Goal: Answer question/provide support

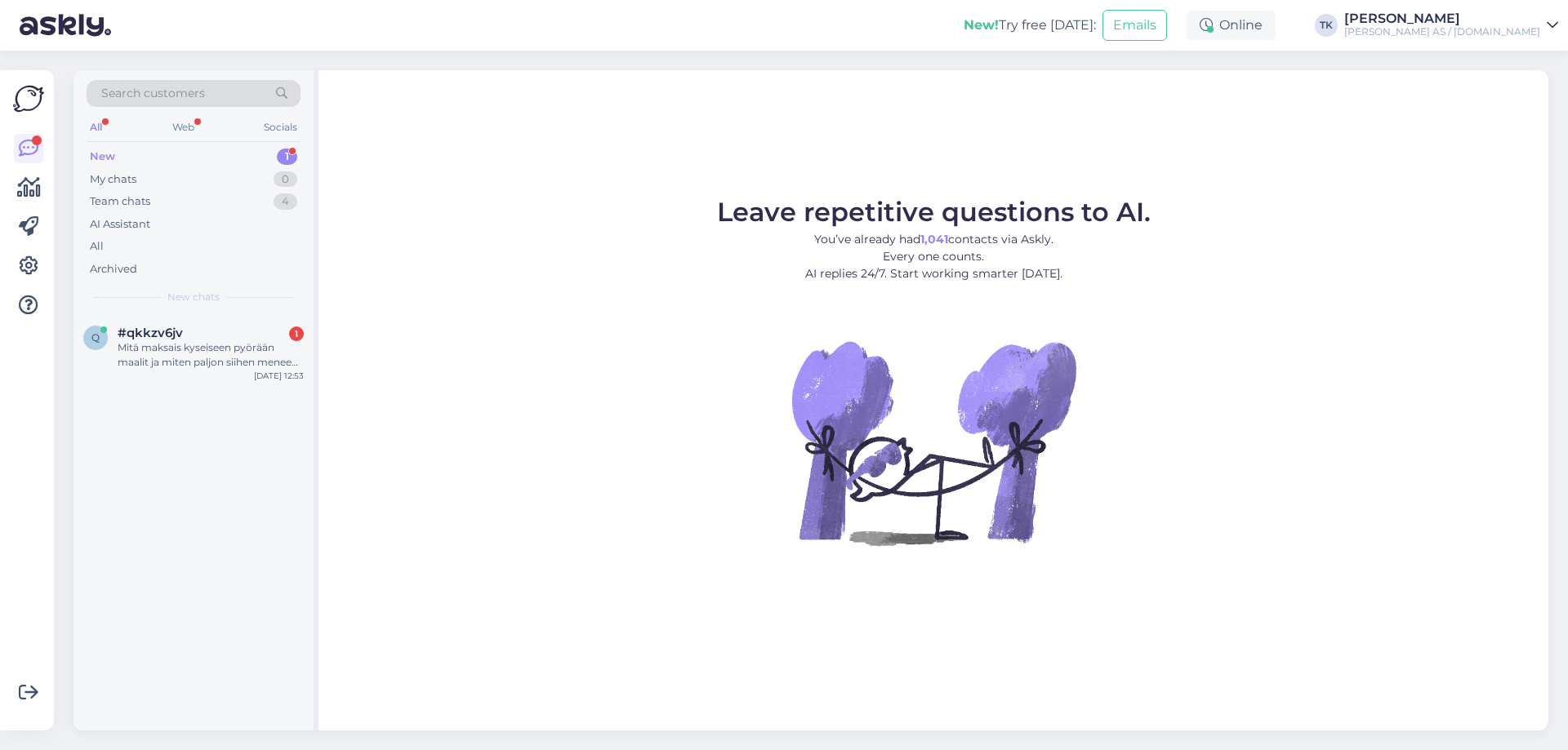
click at [143, 156] on div "New 1" at bounding box center [193, 157] width 214 height 23
click at [211, 357] on div "Mitä maksais kyseiseen pyörään maalit ja miten paljon siihen menee mustia katte…" at bounding box center [211, 355] width 187 height 30
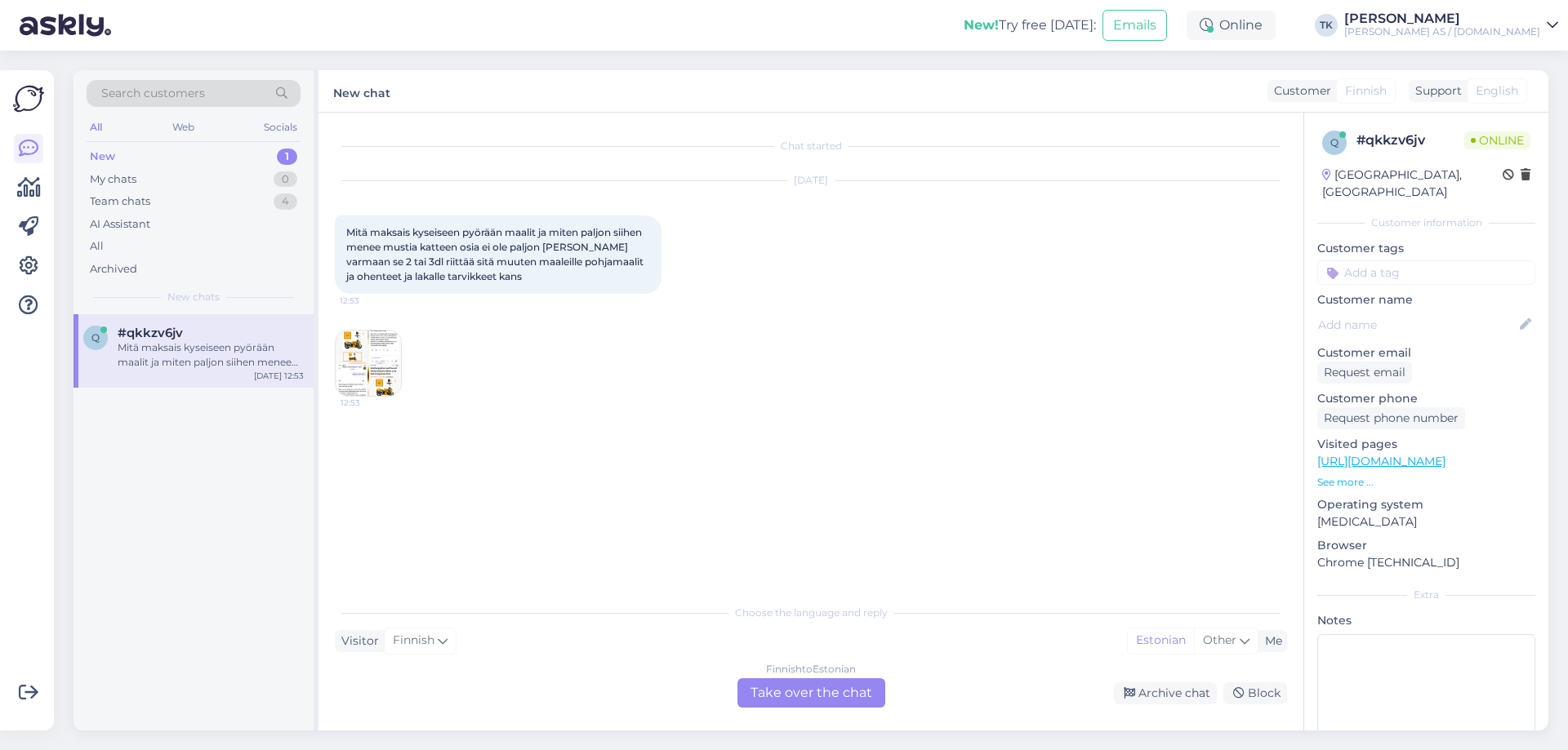
click at [816, 695] on div "Finnish to Estonian Take over the chat" at bounding box center [811, 693] width 147 height 30
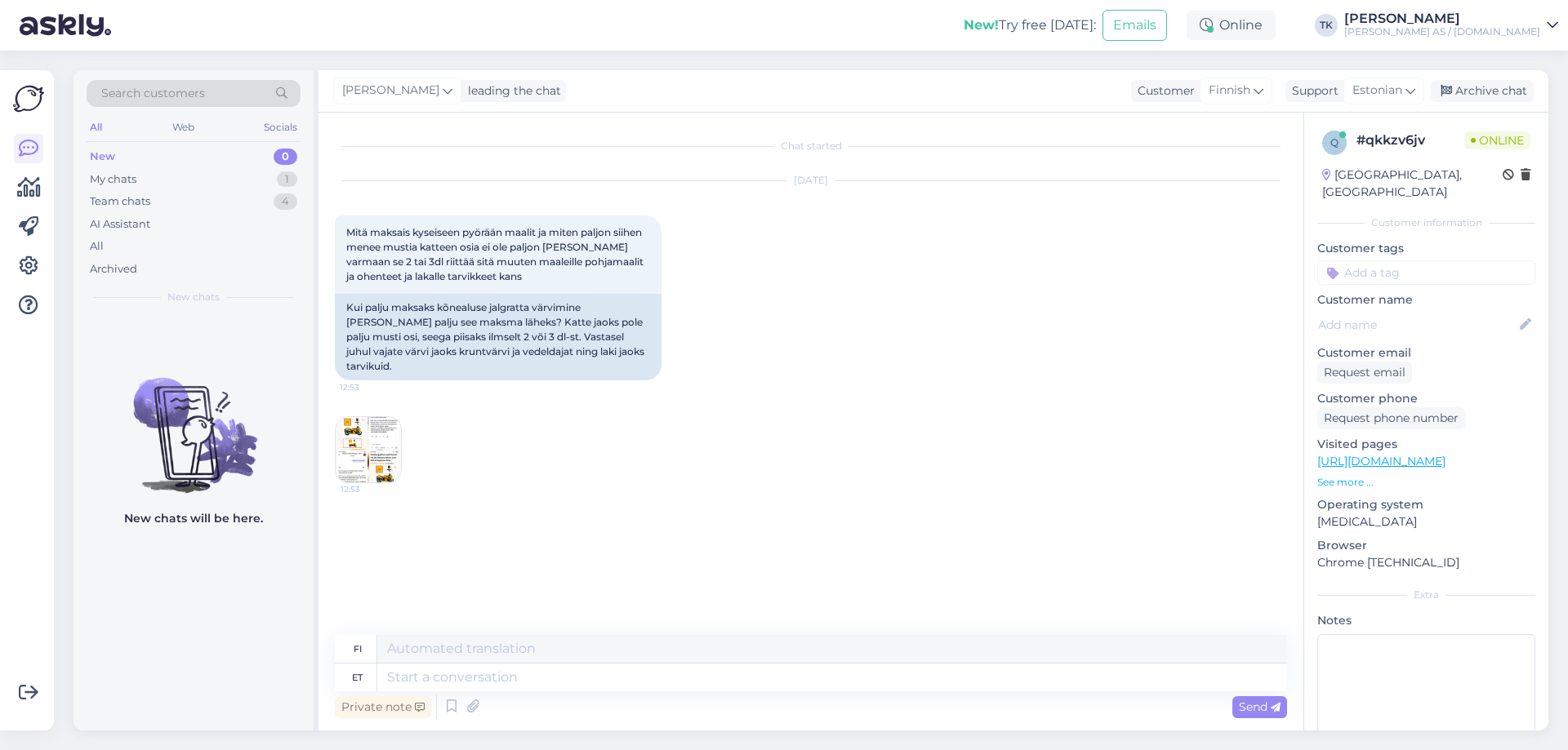
click at [358, 428] on img at bounding box center [369, 450] width 65 height 65
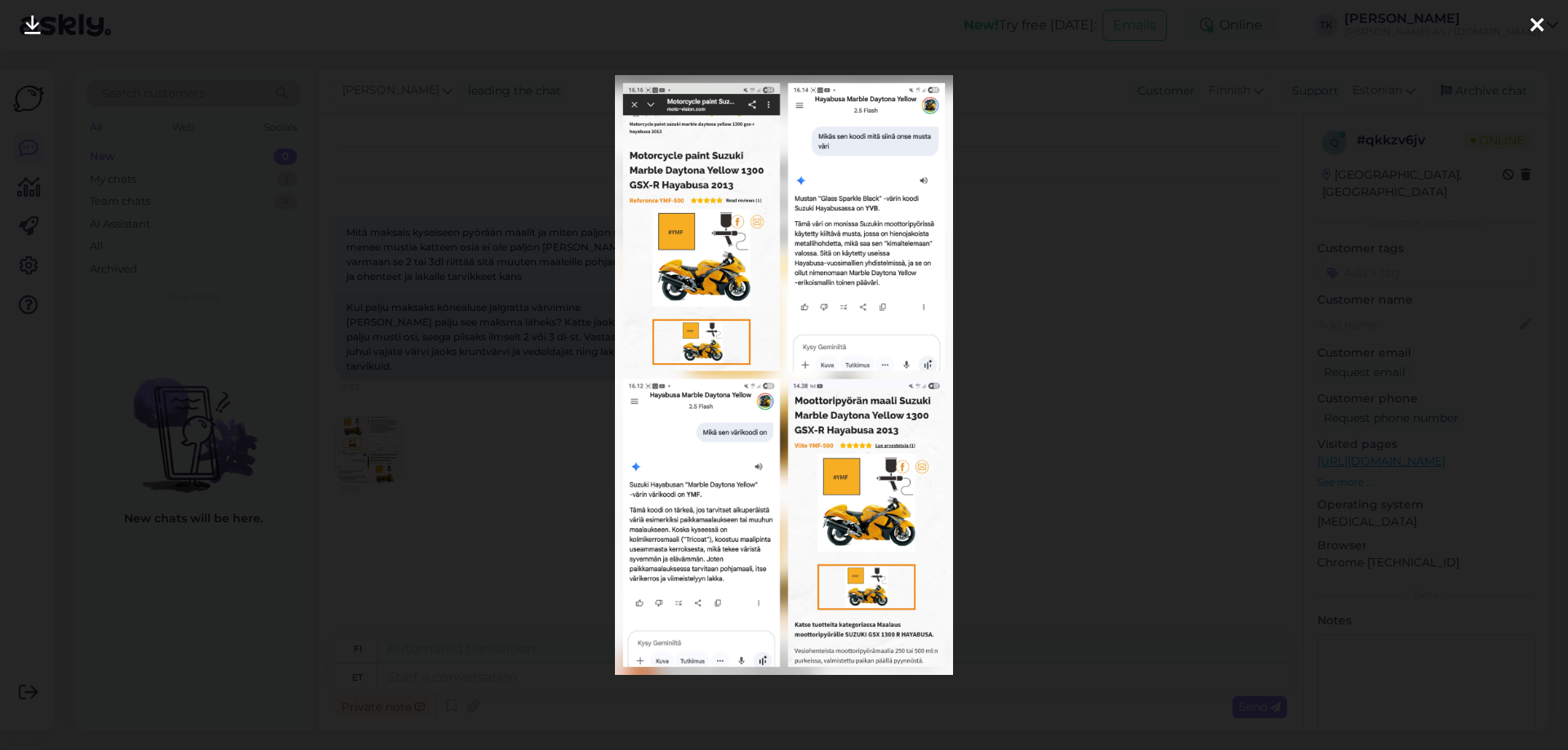
click at [1401, 83] on div at bounding box center [784, 375] width 1568 height 750
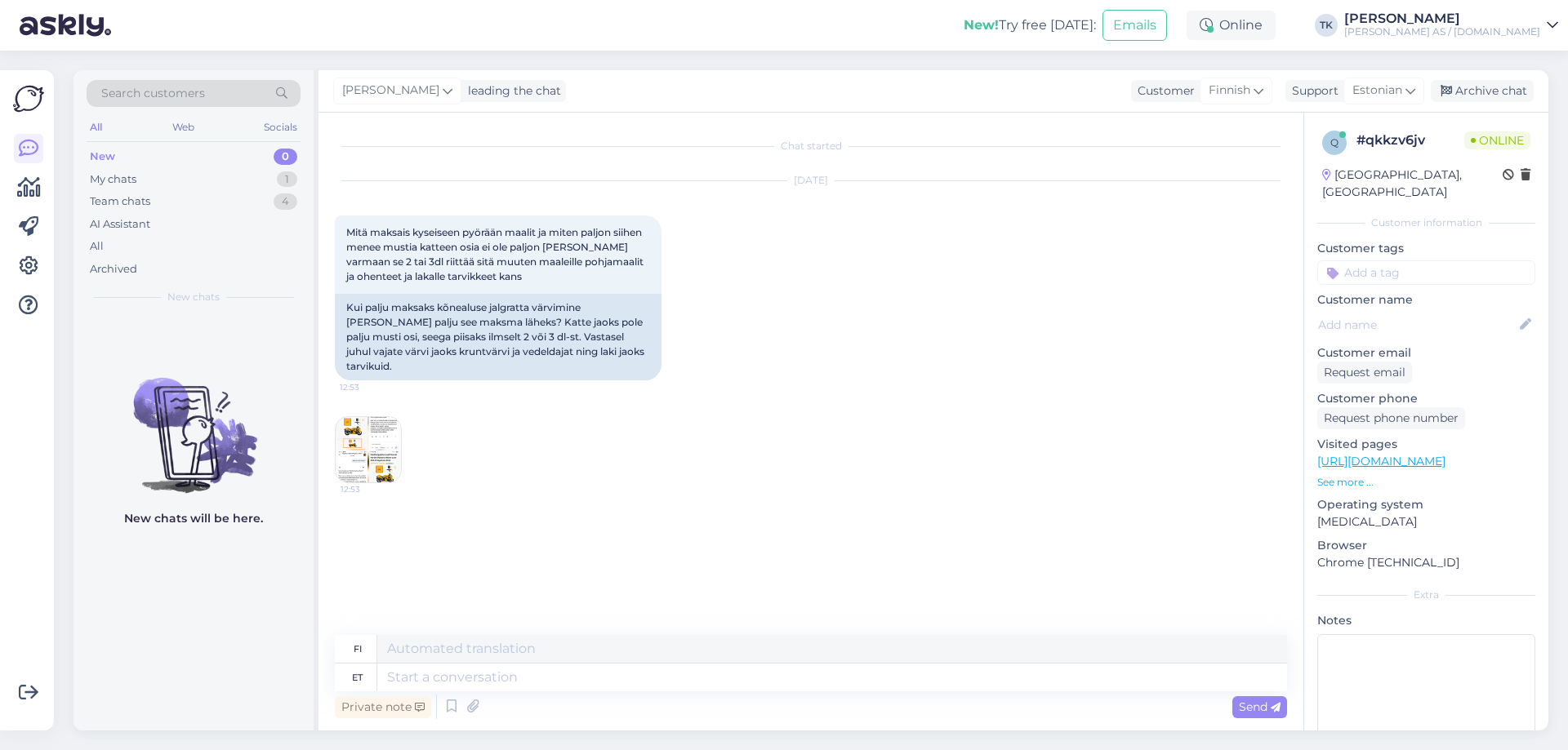
click at [375, 430] on img at bounding box center [369, 450] width 65 height 65
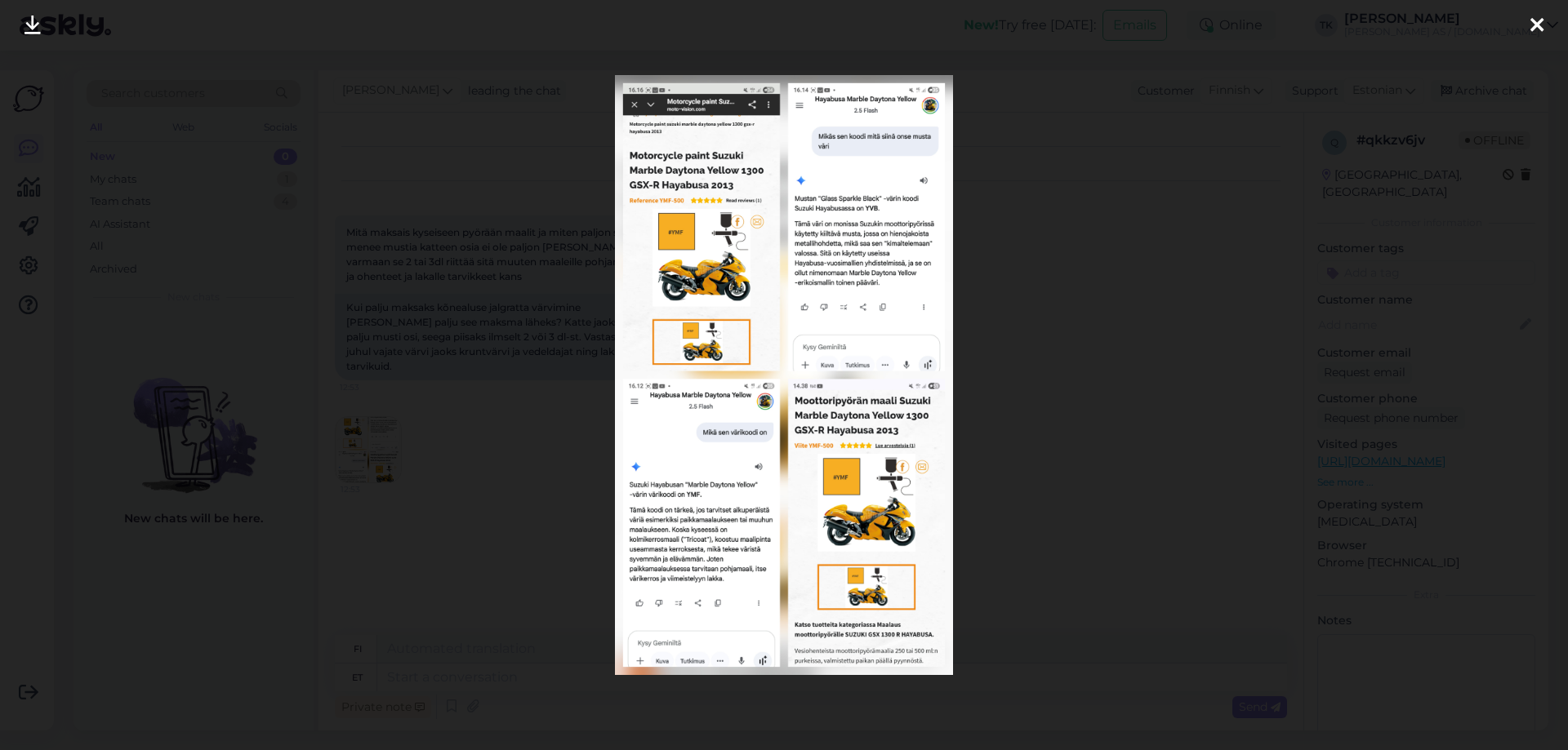
click at [853, 89] on img at bounding box center [784, 375] width 338 height 600
click at [828, 97] on img at bounding box center [784, 375] width 338 height 600
click at [795, 114] on img at bounding box center [784, 375] width 338 height 600
click at [1535, 20] on icon at bounding box center [1537, 26] width 13 height 21
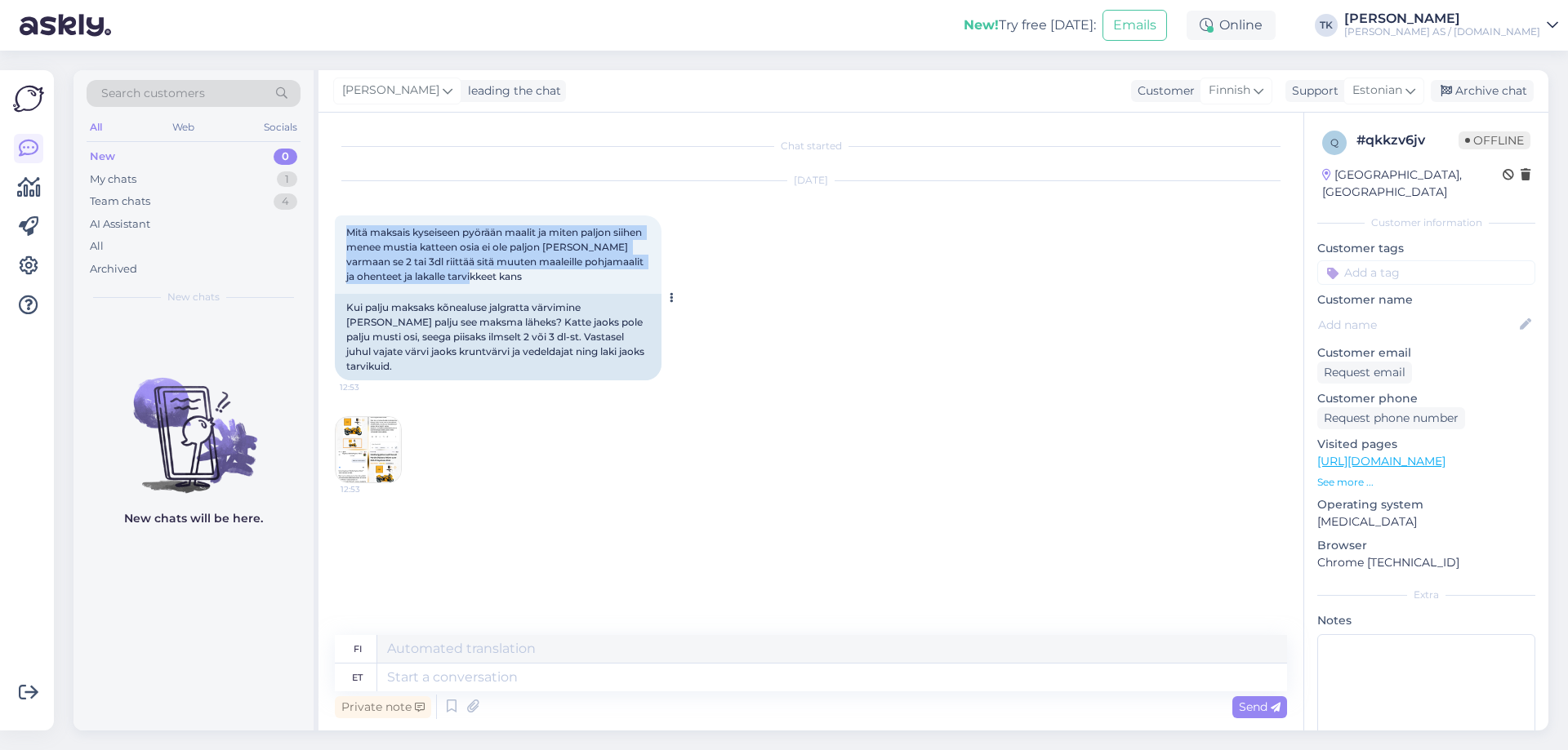
drag, startPoint x: 347, startPoint y: 230, endPoint x: 461, endPoint y: 275, distance: 122.6
click at [461, 275] on div "Mitä maksais kyseiseen pyörään maalit ja miten paljon siihen menee mustia katte…" at bounding box center [498, 255] width 327 height 78
copy span "Mitä maksais kyseiseen pyörään maalit ja miten paljon siihen menee mustia katte…"
click at [373, 425] on img at bounding box center [369, 450] width 65 height 65
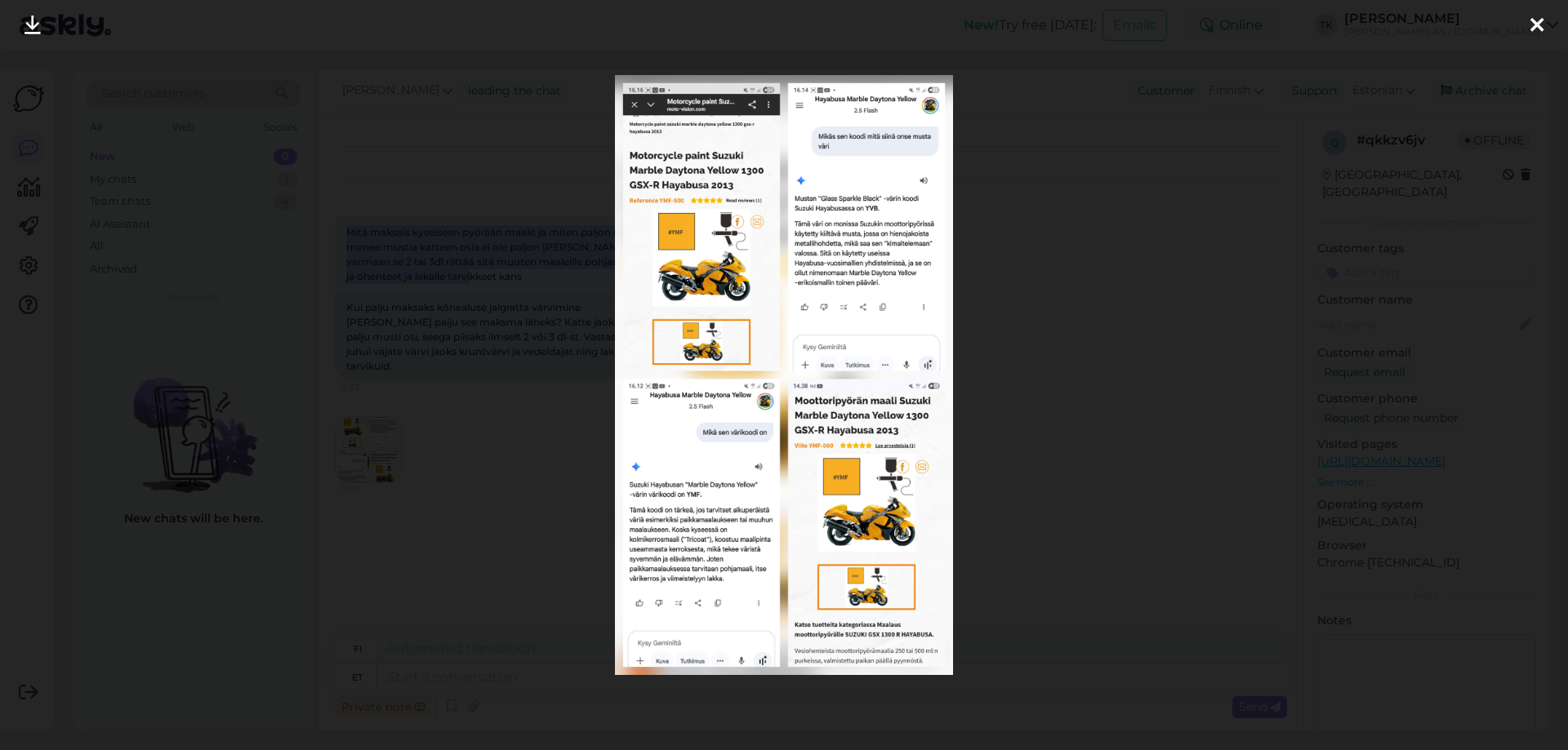
click at [722, 254] on img at bounding box center [784, 375] width 338 height 600
click at [1536, 21] on icon at bounding box center [1537, 26] width 13 height 21
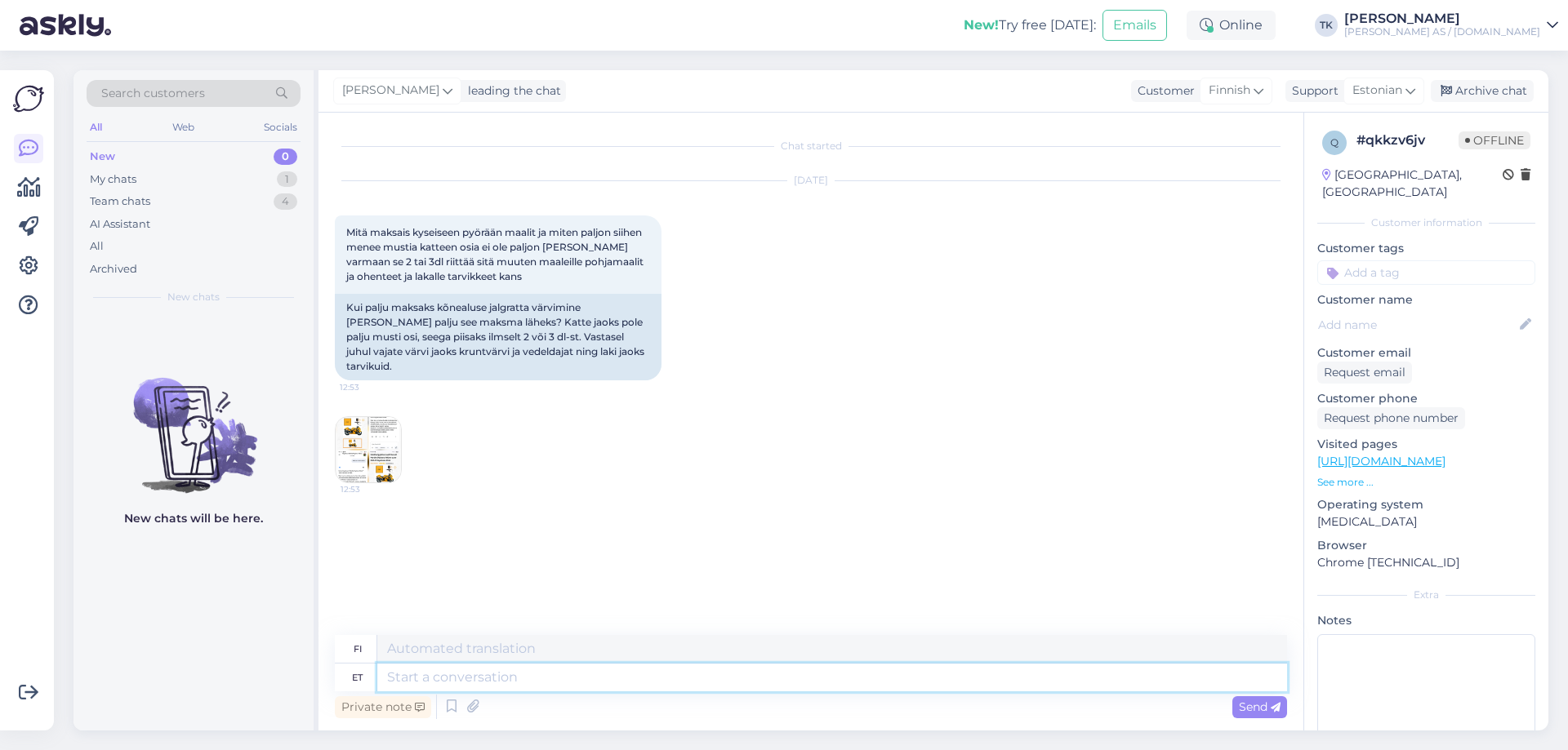
click at [413, 684] on textarea at bounding box center [832, 678] width 910 height 28
type textarea "Tere P"
type textarea "Hei"
type textarea "[PERSON_NAME]"
type textarea "Hei Ole hyvä"
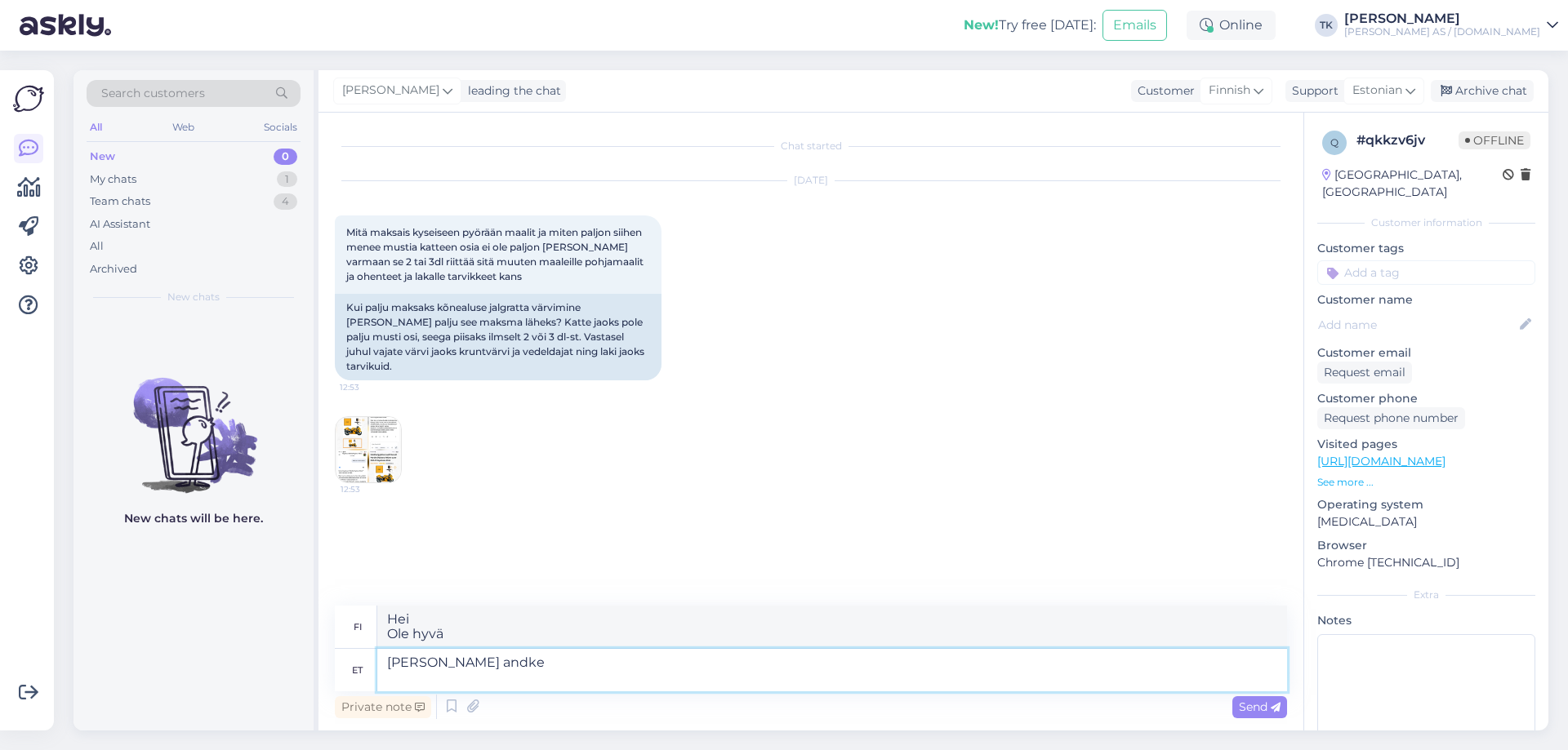
type textarea "[PERSON_NAME] andke o"
type textarea "[PERSON_NAME] hyvä ja [PERSON_NAME]"
type textarea "[PERSON_NAME] andke oma"
type textarea "[PERSON_NAME] hyvä ja [PERSON_NAME]"
type textarea "[PERSON_NAME] andke oma e-posti"
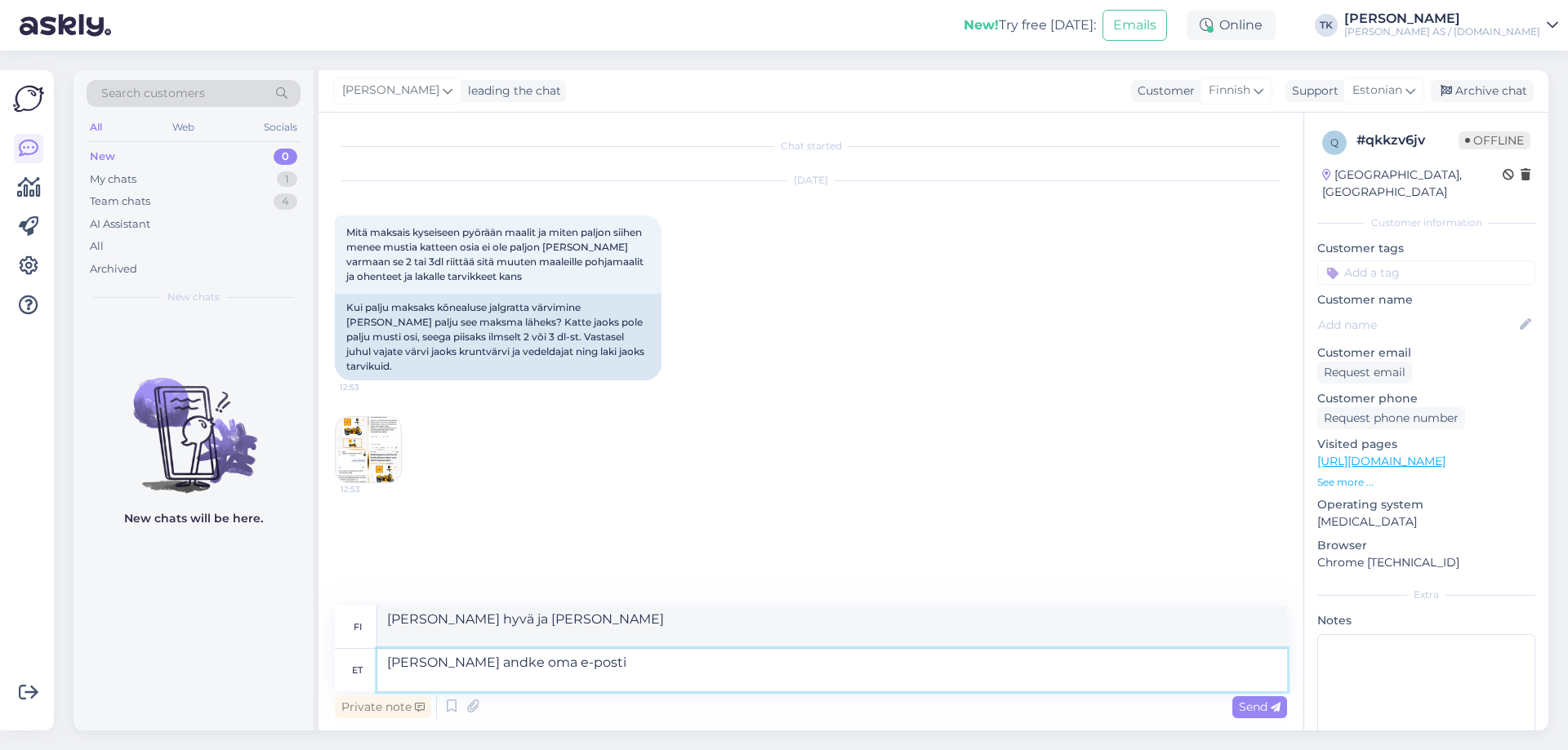
type textarea "[PERSON_NAME] sähköpostiosoitteesi."
type textarea "[PERSON_NAME] andke oma e-posti aadress j"
type textarea "[PERSON_NAME] sähköpostiosoitteesi"
type textarea "[PERSON_NAME] andke oma e-posti aadress ja"
type textarea "[PERSON_NAME] sähköpostiosoitteesi ja"
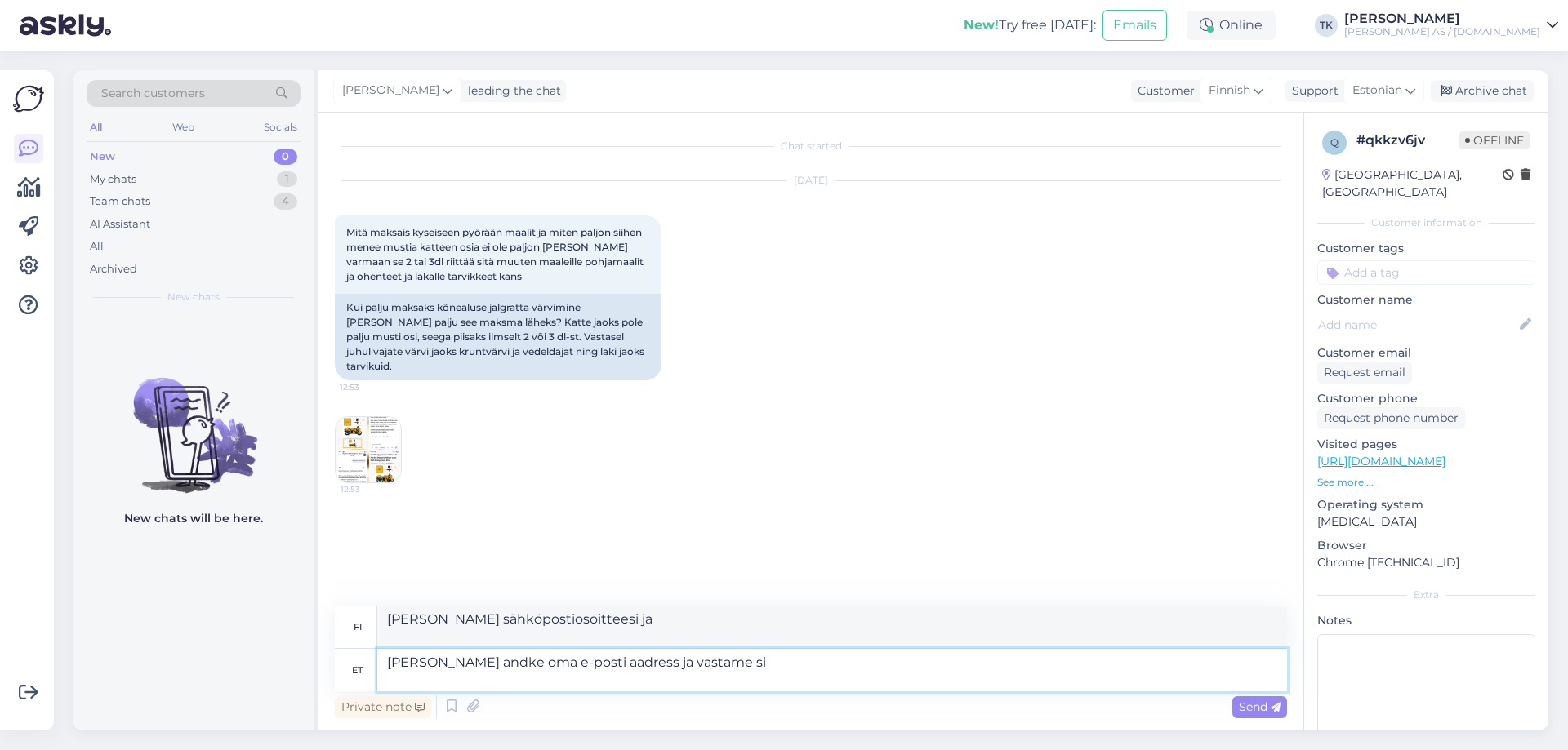
type textarea "[PERSON_NAME] andke oma e-posti aadress ja vastame sin"
type textarea "[PERSON_NAME] sähköpostiosoitteesi, niin vastaamme sinulle."
type textarea "[PERSON_NAME] andke oma e-posti aadress ja vastame sinna"
type textarea "[PERSON_NAME] sähköpostiosoitteesi, niin vastaamme siihen."
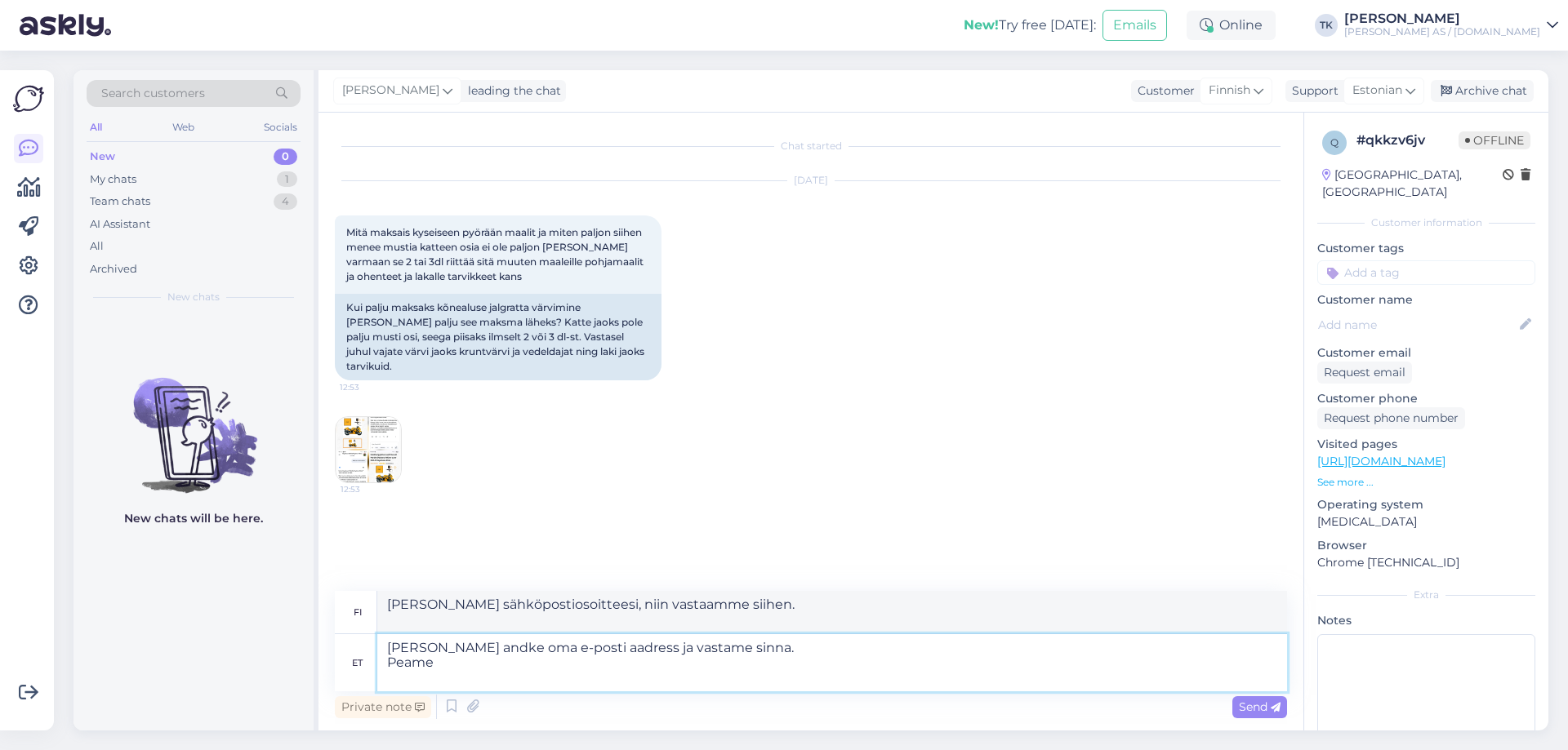
type textarea "[PERSON_NAME] andke oma e-posti aadress ja vastame sinna. Peame"
type textarea "[PERSON_NAME] sähköpostiosoitteesi, niin vastaamme siihen. Tarvitsemme"
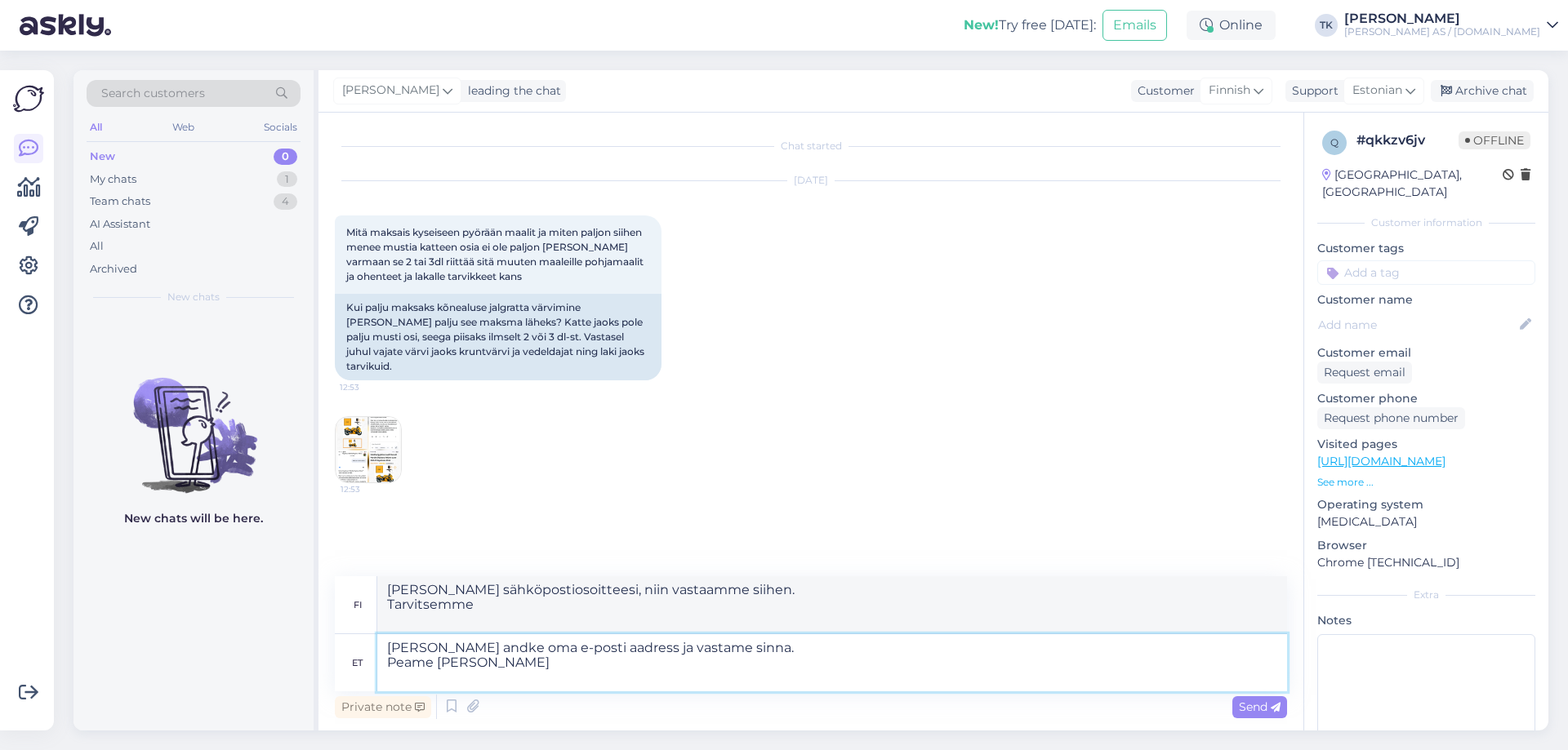
type textarea "[PERSON_NAME] andke oma e-posti aadress ja vastame sinna. Peame [PERSON_NAME] s"
type textarea "[PERSON_NAME] sähköpostiosoitteesi, niin vastaamme siihen. Tarvitsemme hieman"
type textarea "[PERSON_NAME] andke oma e-posti aadress ja vastame sinna. Peame [PERSON_NAME] s…"
type textarea "[PERSON_NAME] sähköpostiosoitteesi, niin vastaamme siihen. Meillä on muutamia a…"
type textarea "[PERSON_NAME] andke oma e-posti aadress ja vastame sinna. Peame [PERSON_NAME] s…"
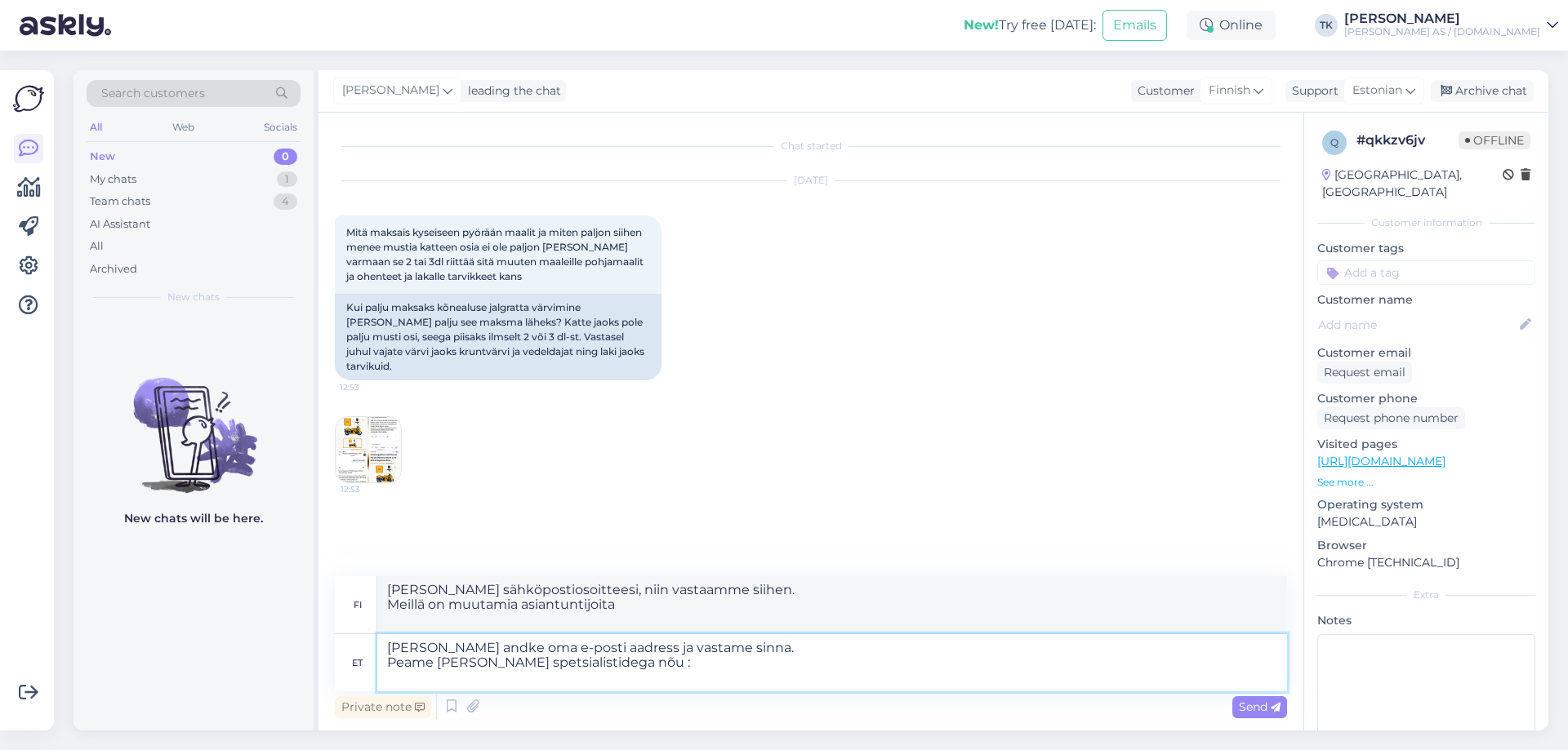
type textarea "[PERSON_NAME] sähköpostiosoitteesi, niin vastaamme siihen. Konsultoimme muutami…"
type textarea "[PERSON_NAME] andke oma e-posti aadress ja vastame sinna. Peame [PERSON_NAME] s…"
type textarea "[PERSON_NAME] sähköpostiosoitteesi, niin vastaamme siihen. Konsultoimme muutami…"
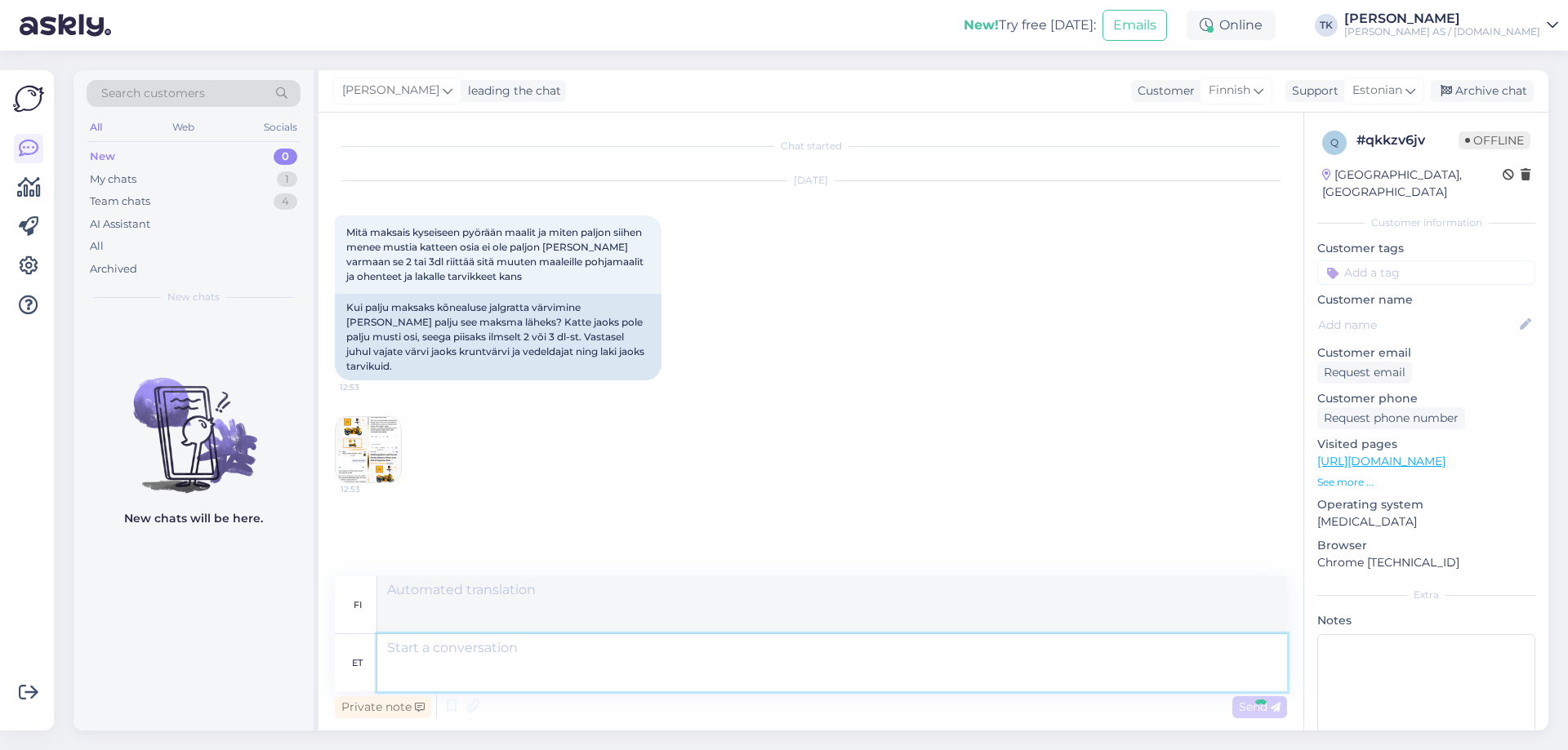
scroll to position [23, 0]
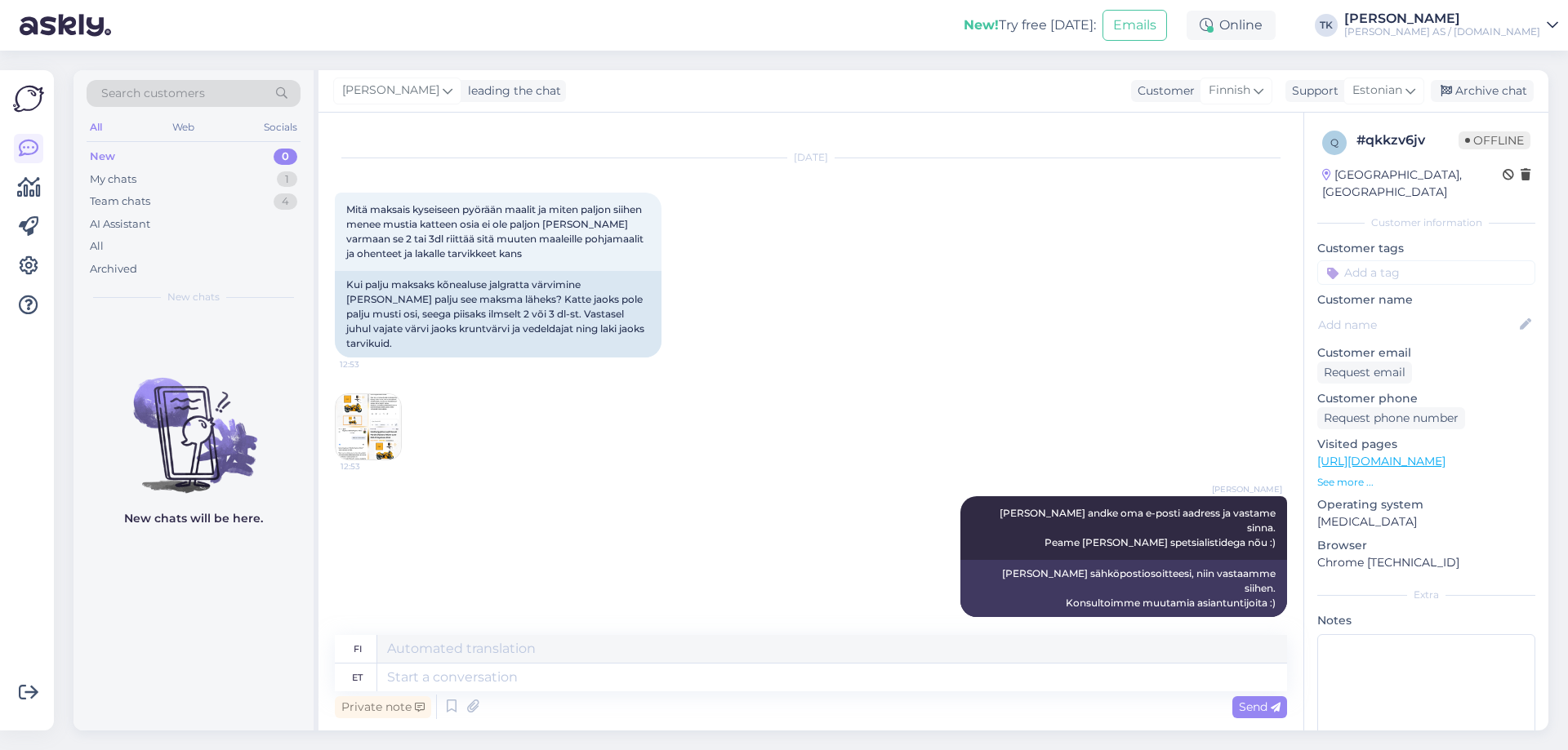
click at [375, 401] on img at bounding box center [369, 427] width 65 height 65
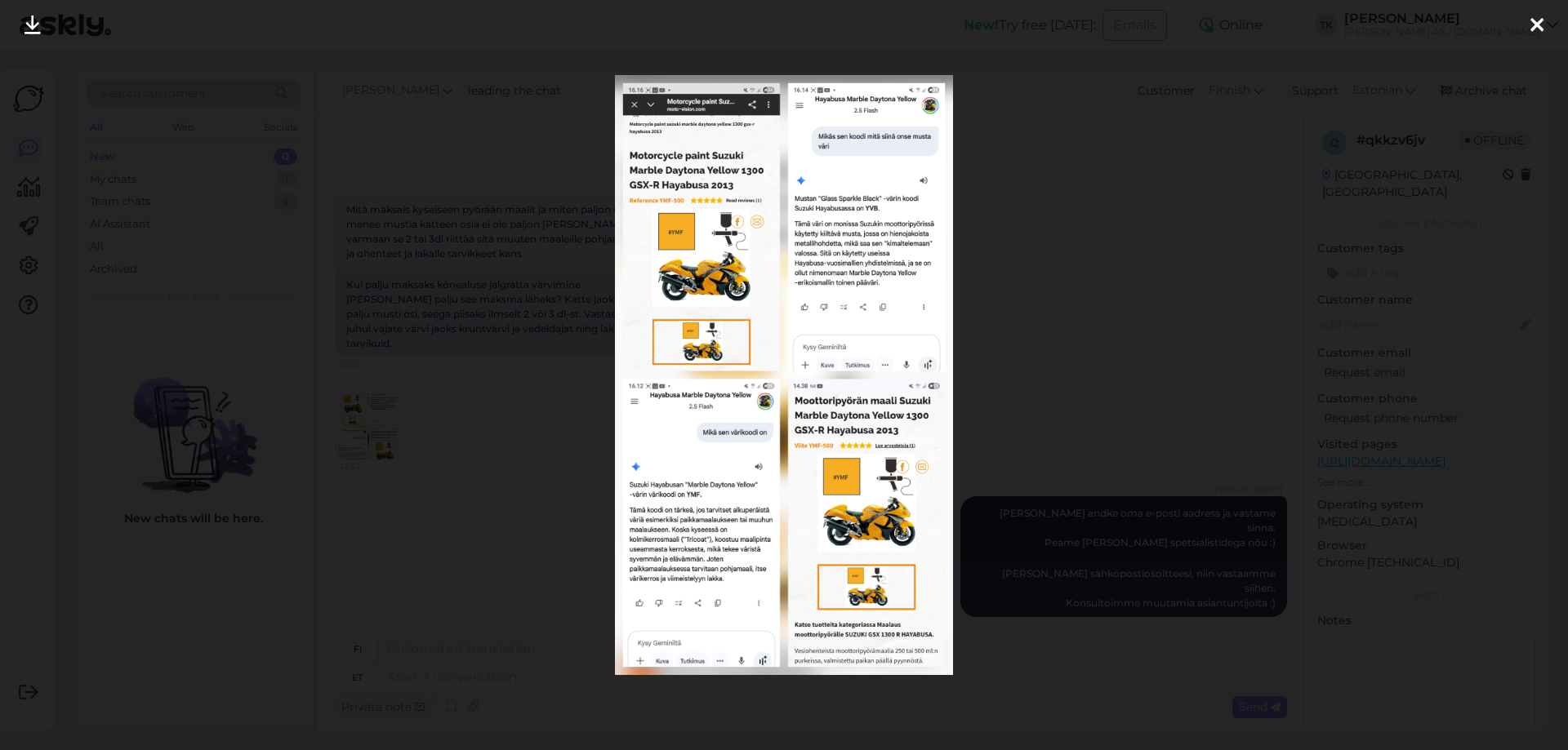
click at [867, 118] on img at bounding box center [784, 375] width 338 height 600
click at [1539, 17] on icon at bounding box center [1537, 26] width 13 height 21
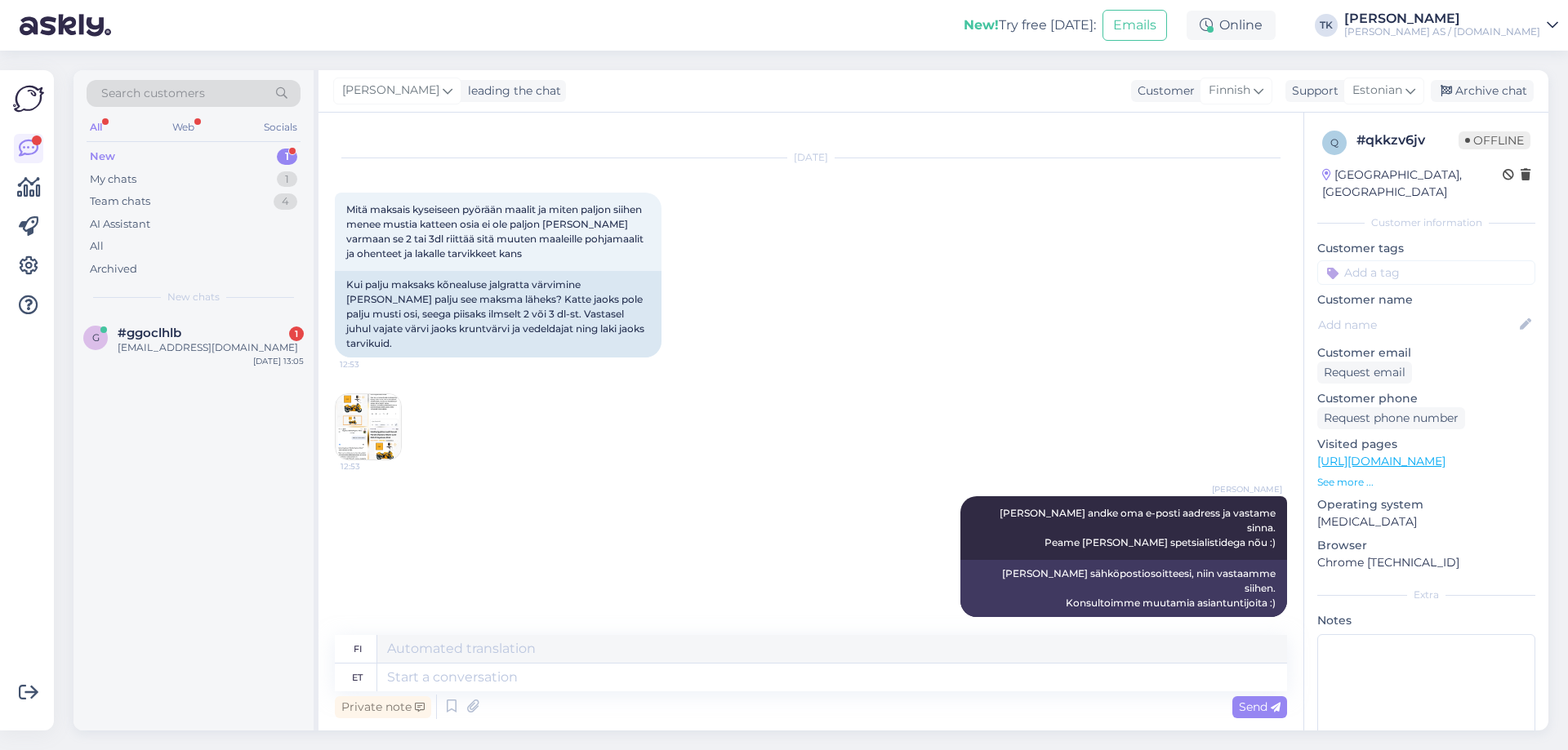
click at [126, 154] on div "New 1" at bounding box center [193, 157] width 214 height 23
click at [139, 354] on div "[EMAIL_ADDRESS][DOMAIN_NAME]" at bounding box center [211, 348] width 187 height 15
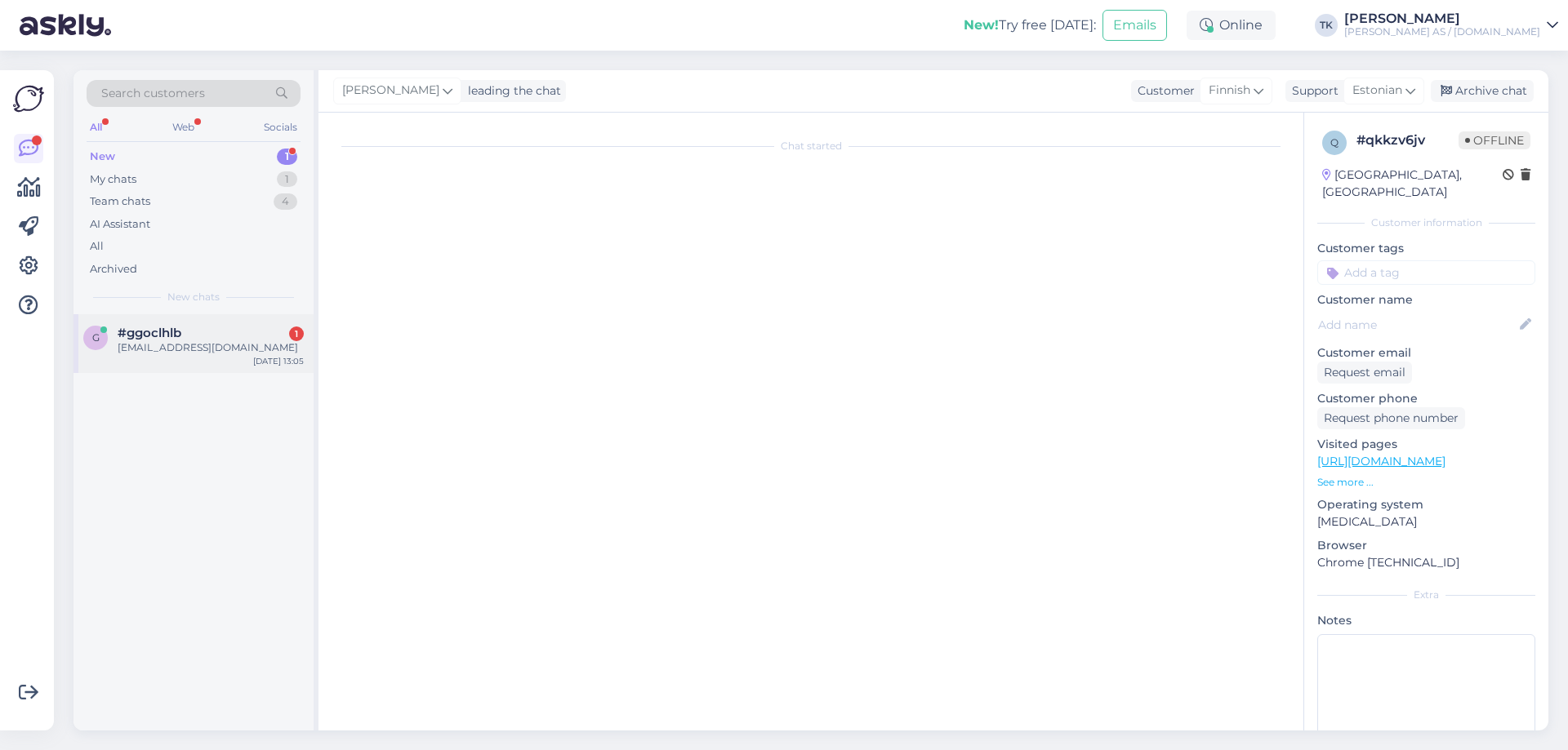
scroll to position [0, 0]
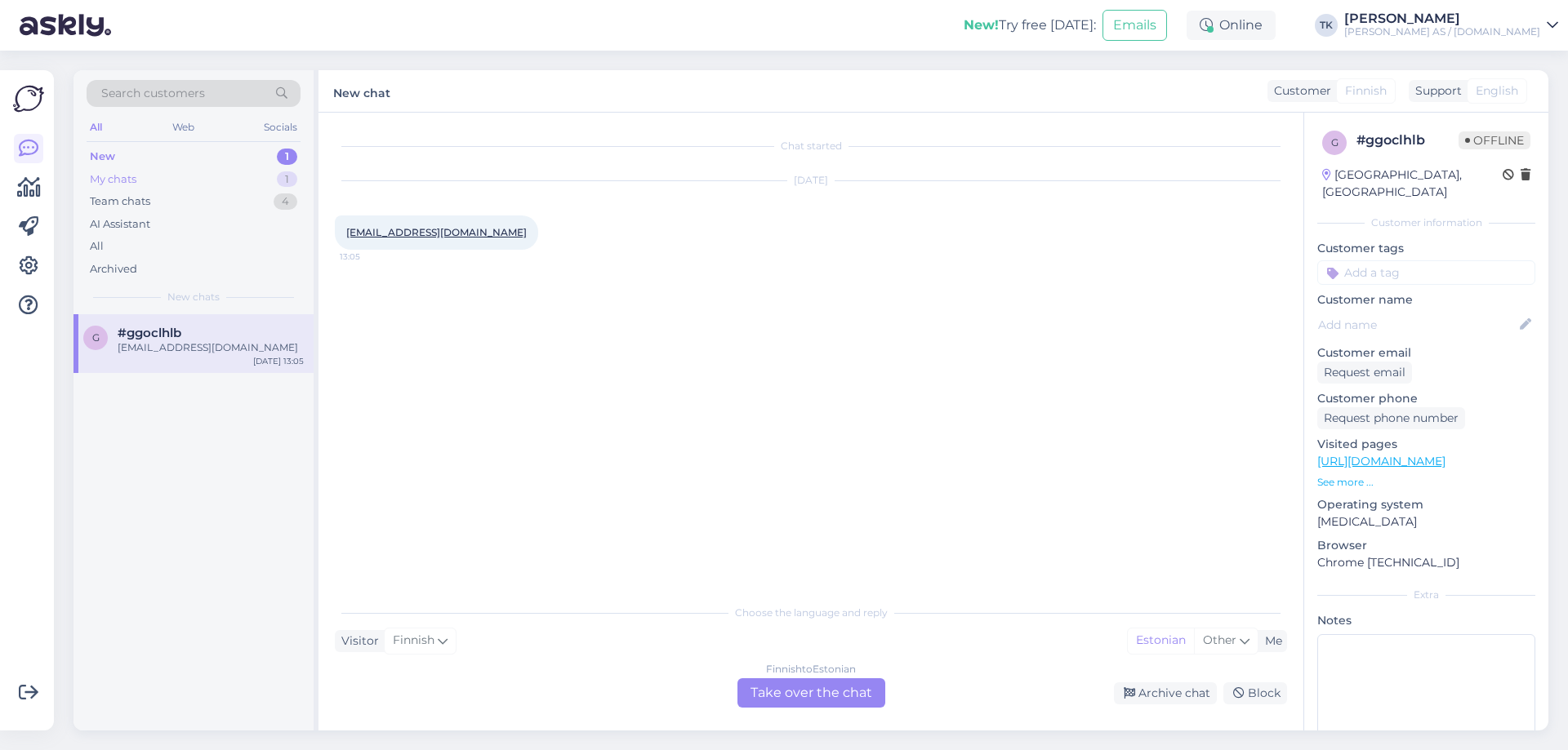
click at [125, 174] on div "My chats" at bounding box center [113, 180] width 47 height 17
click at [115, 153] on div "New 1" at bounding box center [193, 157] width 214 height 23
click at [833, 691] on div "Finnish to Estonian Take over the chat" at bounding box center [811, 693] width 147 height 30
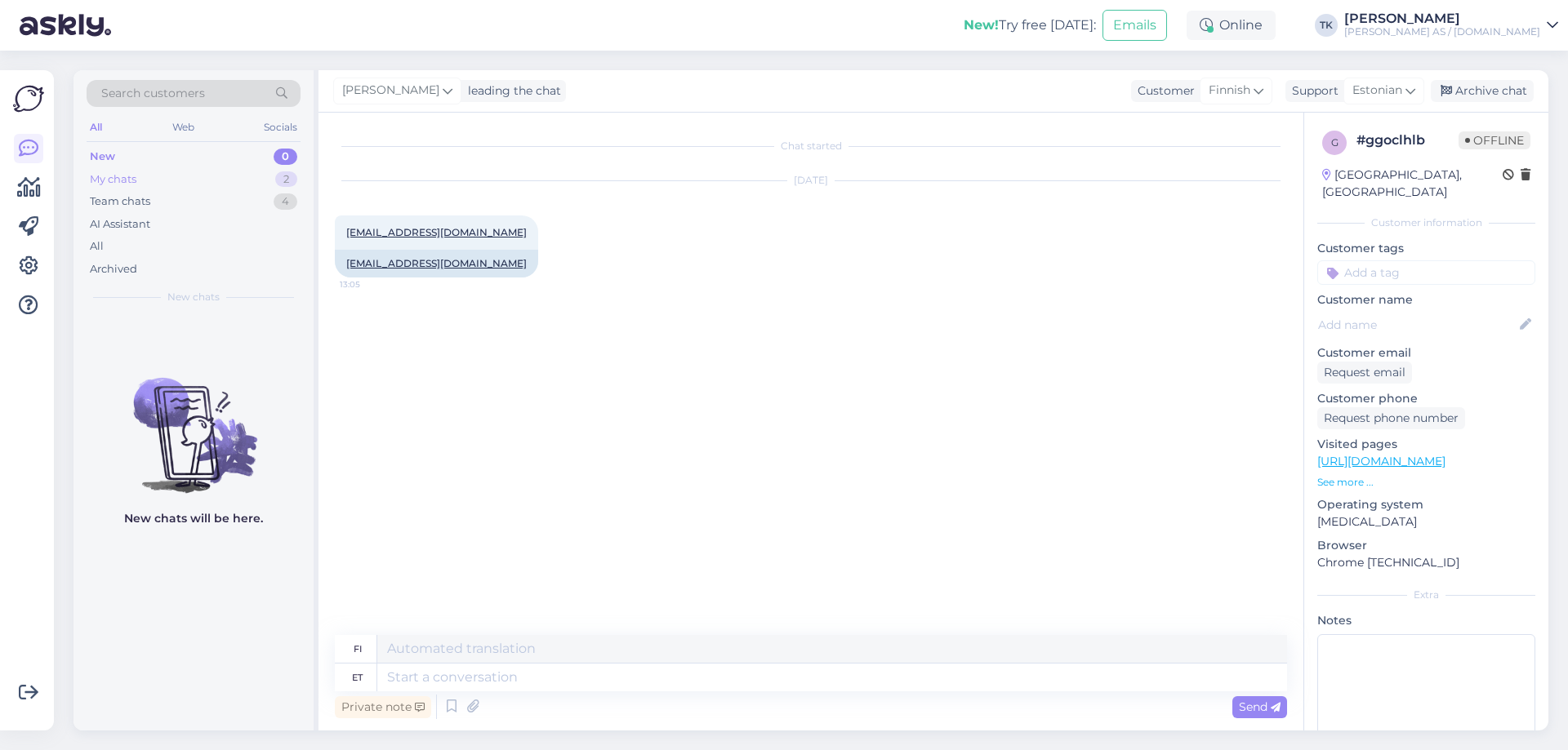
click at [119, 173] on div "My chats" at bounding box center [113, 180] width 47 height 17
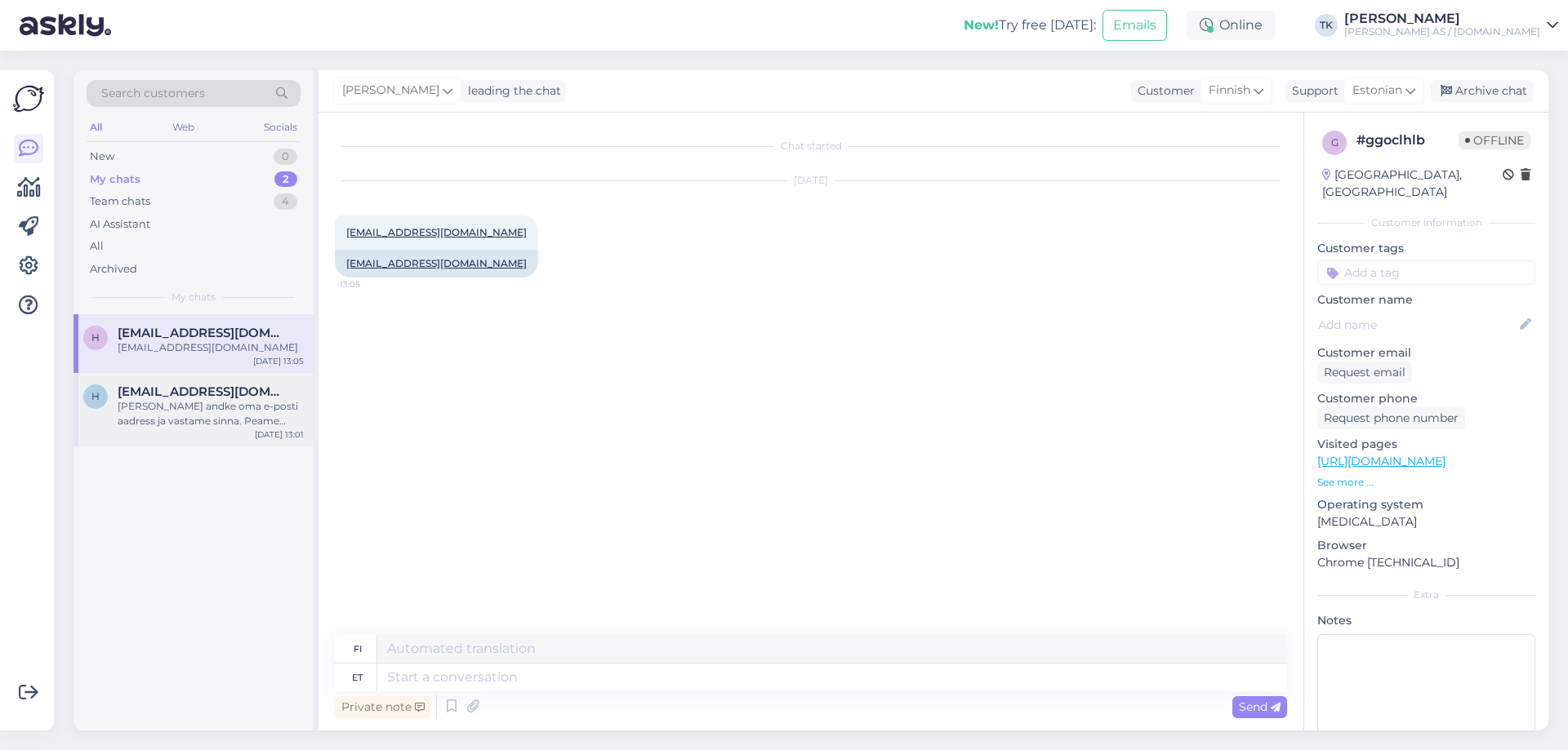
click at [161, 389] on span "[EMAIL_ADDRESS][DOMAIN_NAME]" at bounding box center [203, 392] width 170 height 15
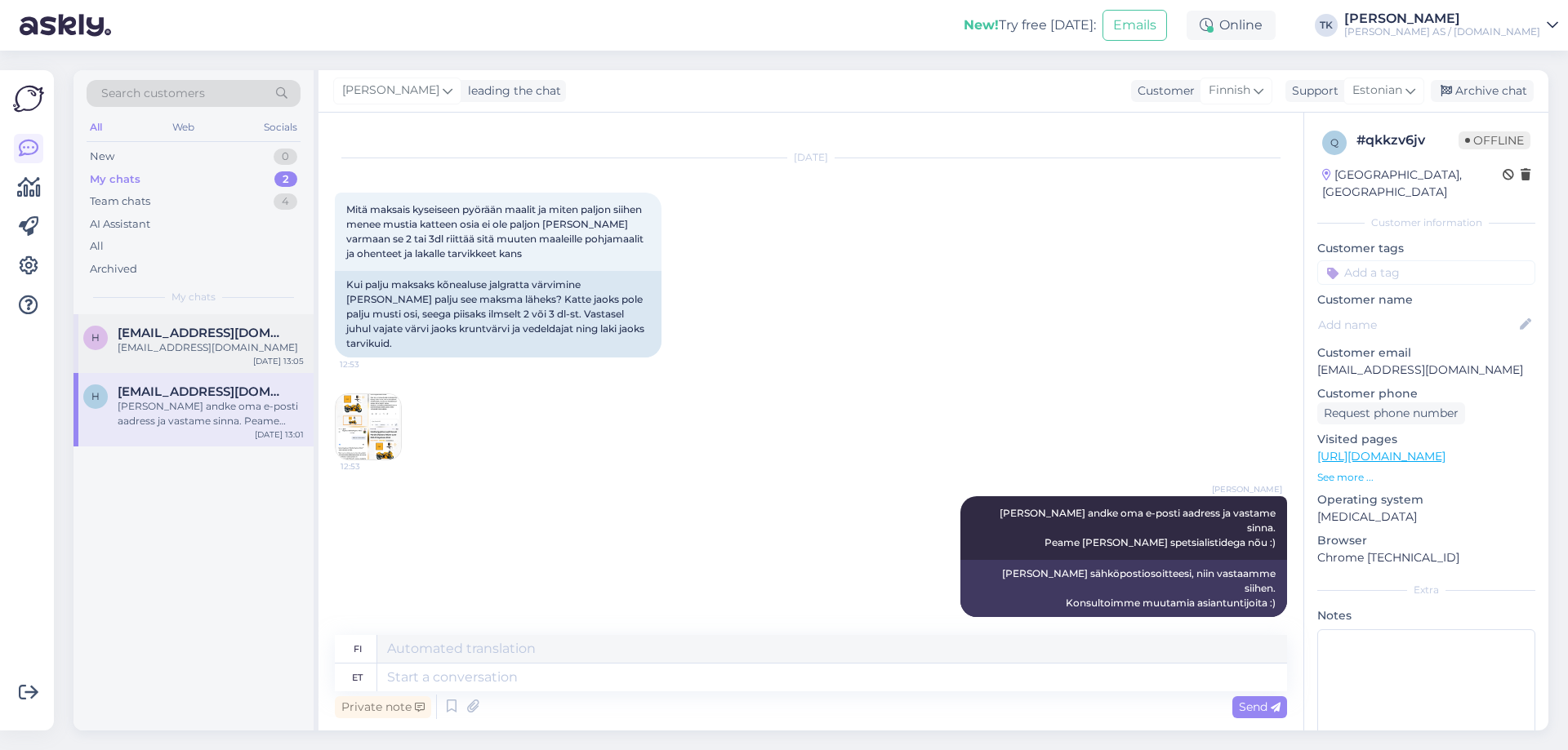
click at [188, 335] on span "[EMAIL_ADDRESS][DOMAIN_NAME]" at bounding box center [203, 333] width 170 height 15
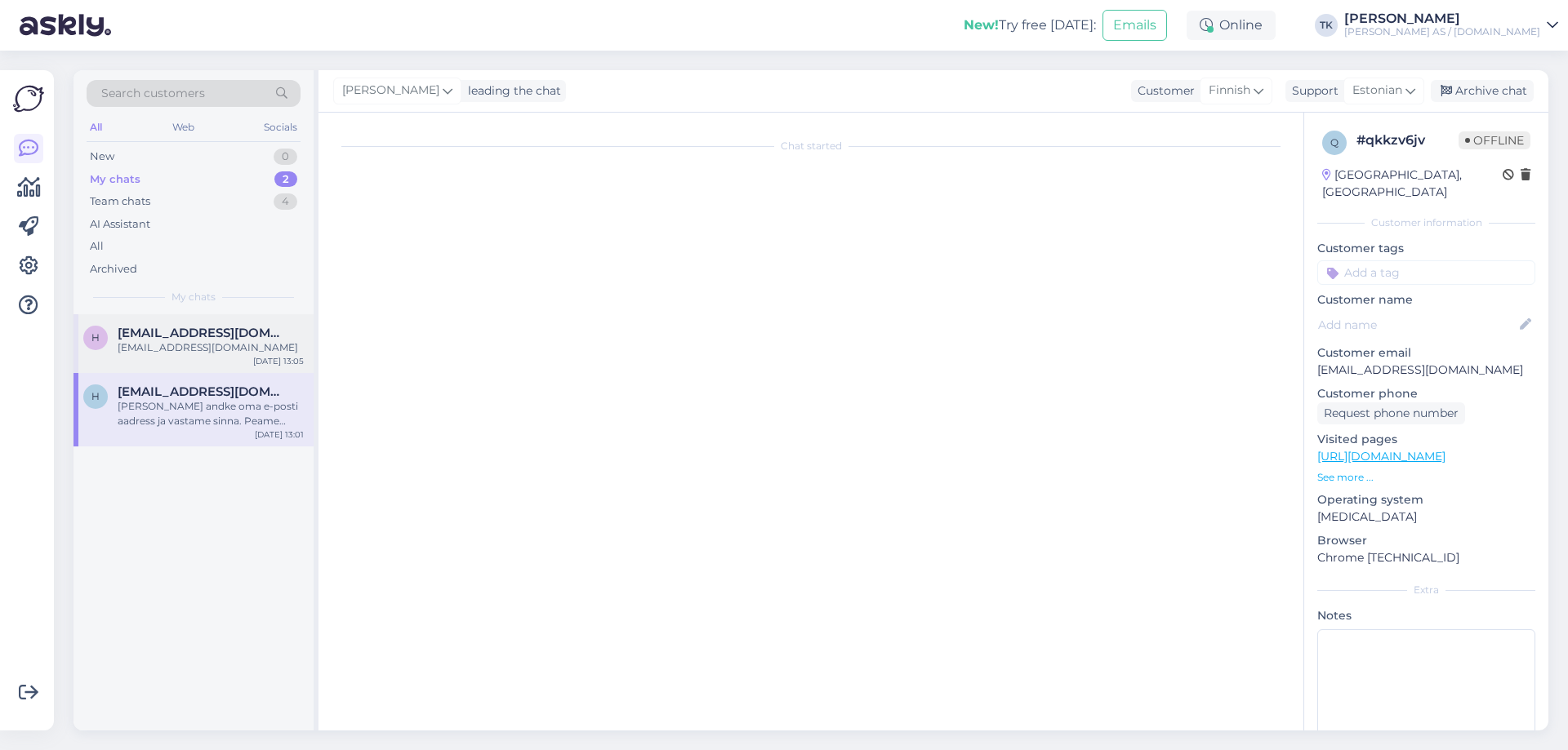
scroll to position [0, 0]
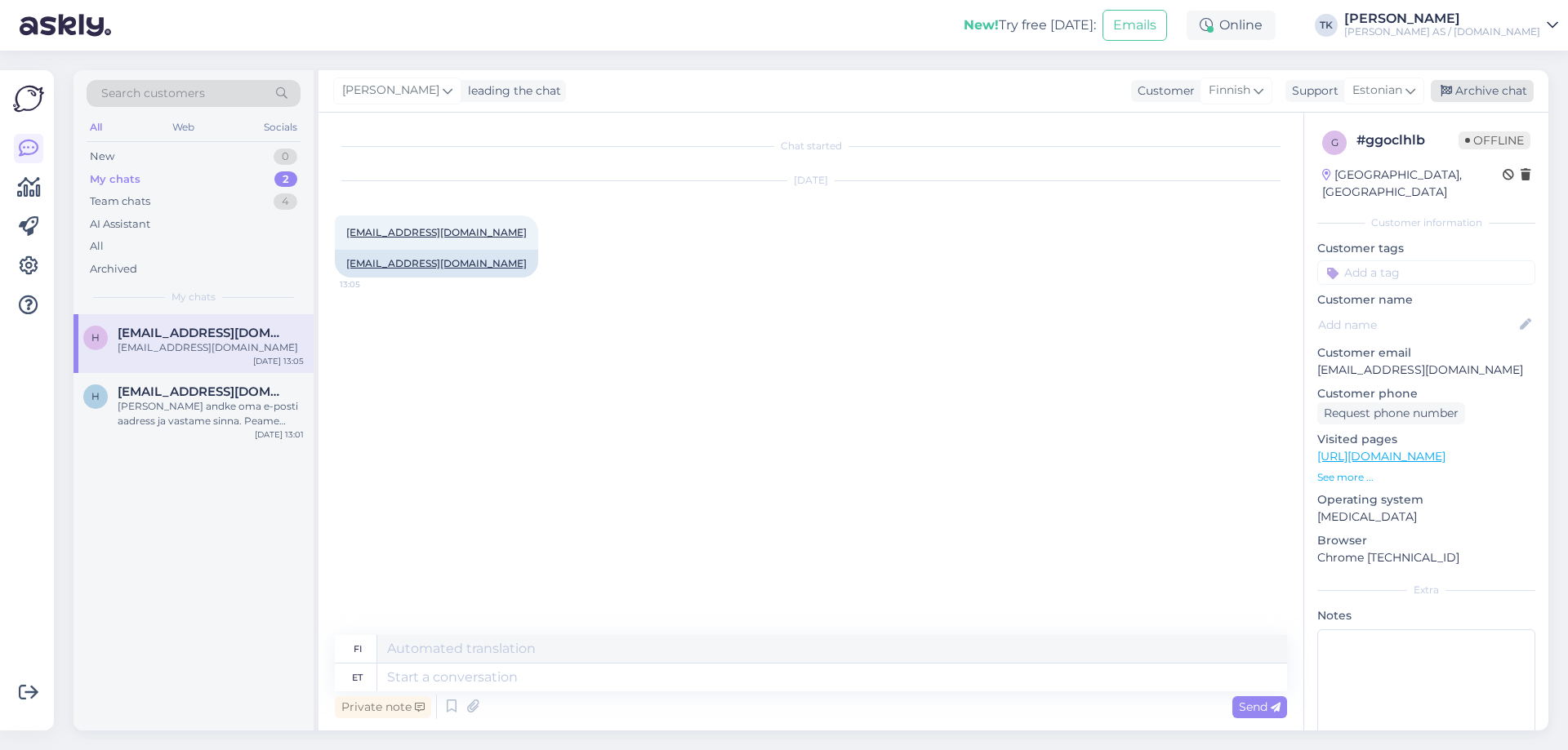
click at [1496, 89] on div "Archive chat" at bounding box center [1482, 91] width 103 height 22
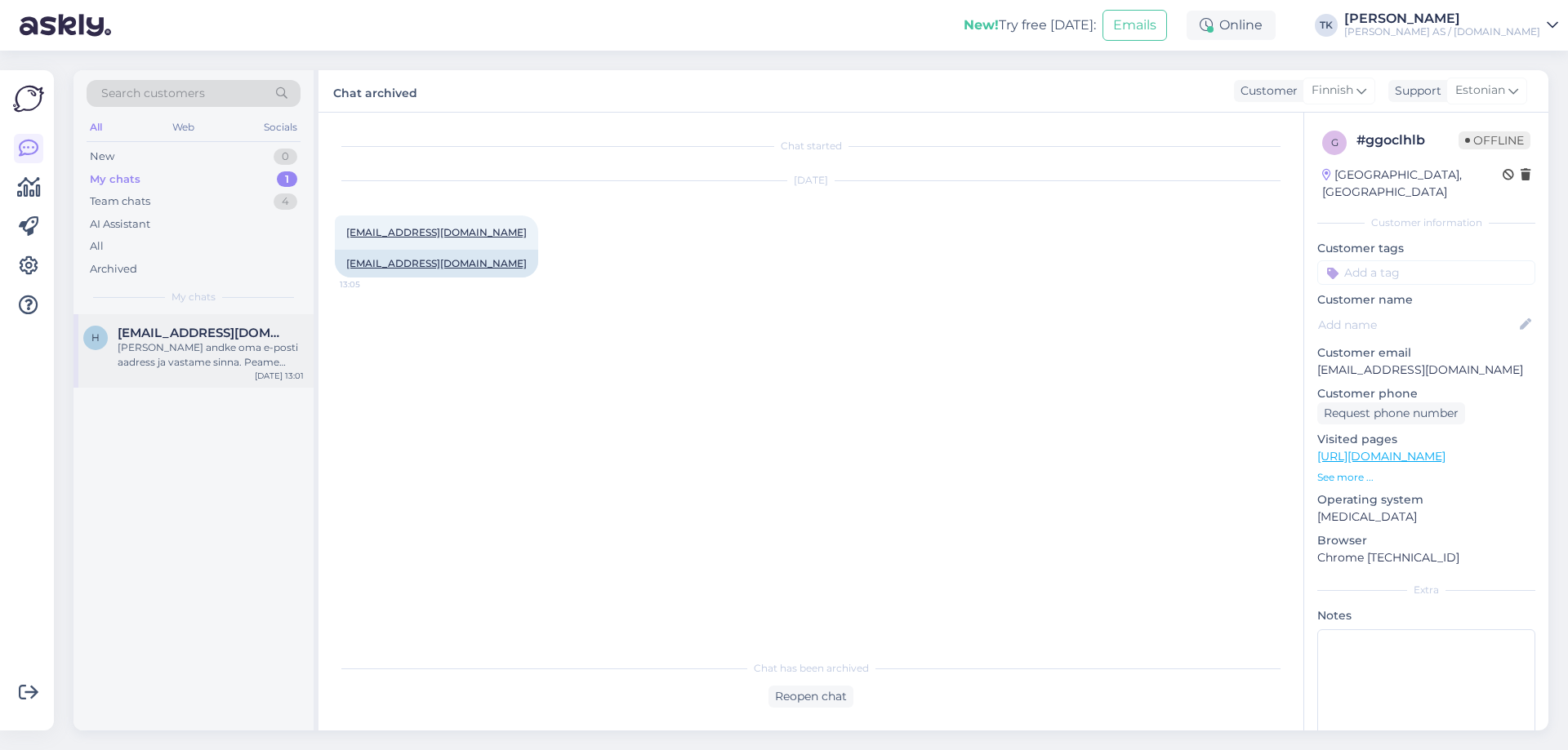
click at [182, 341] on div "[PERSON_NAME] andke oma e-posti aadress ja vastame sinna. Peame [PERSON_NAME] s…" at bounding box center [211, 355] width 187 height 30
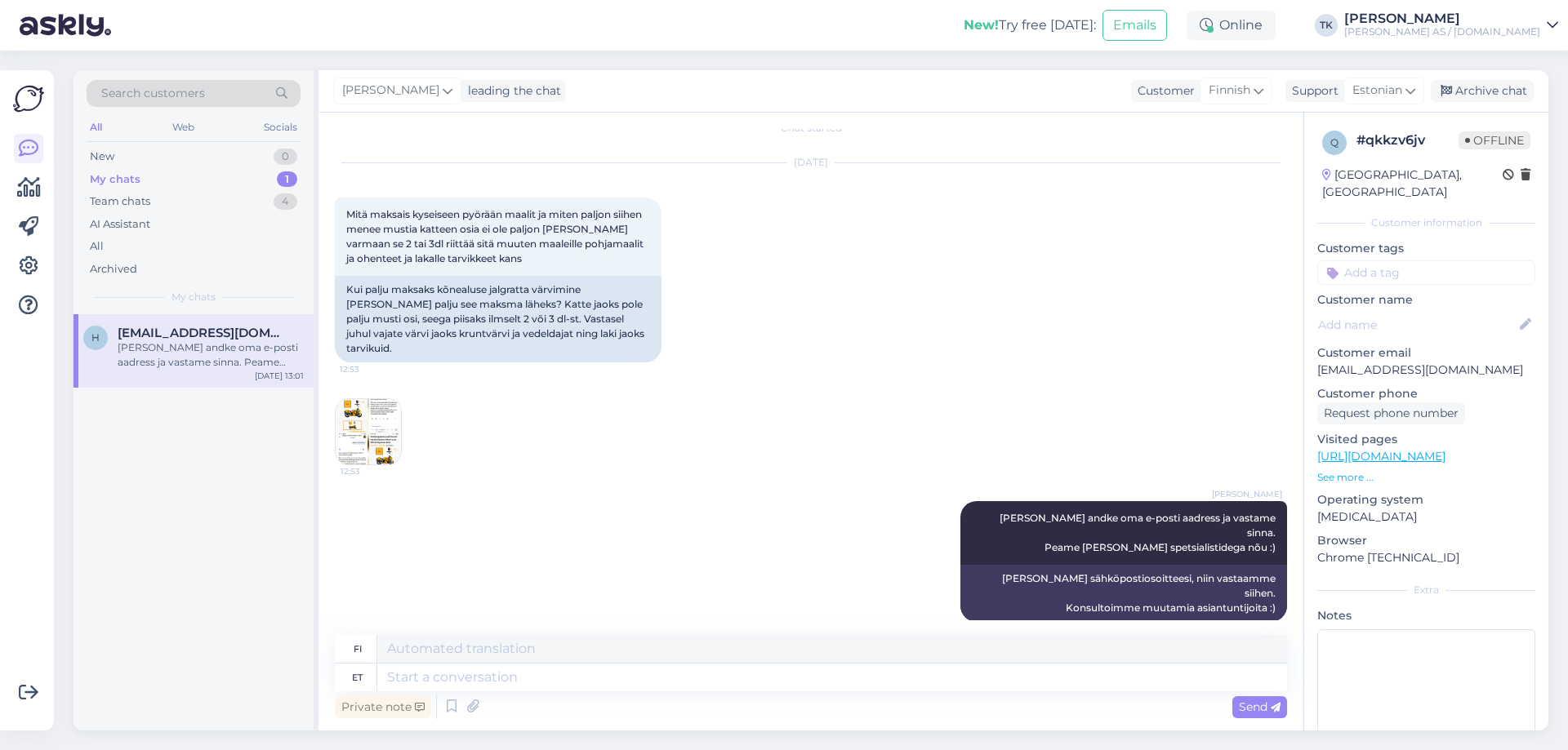
scroll to position [23, 0]
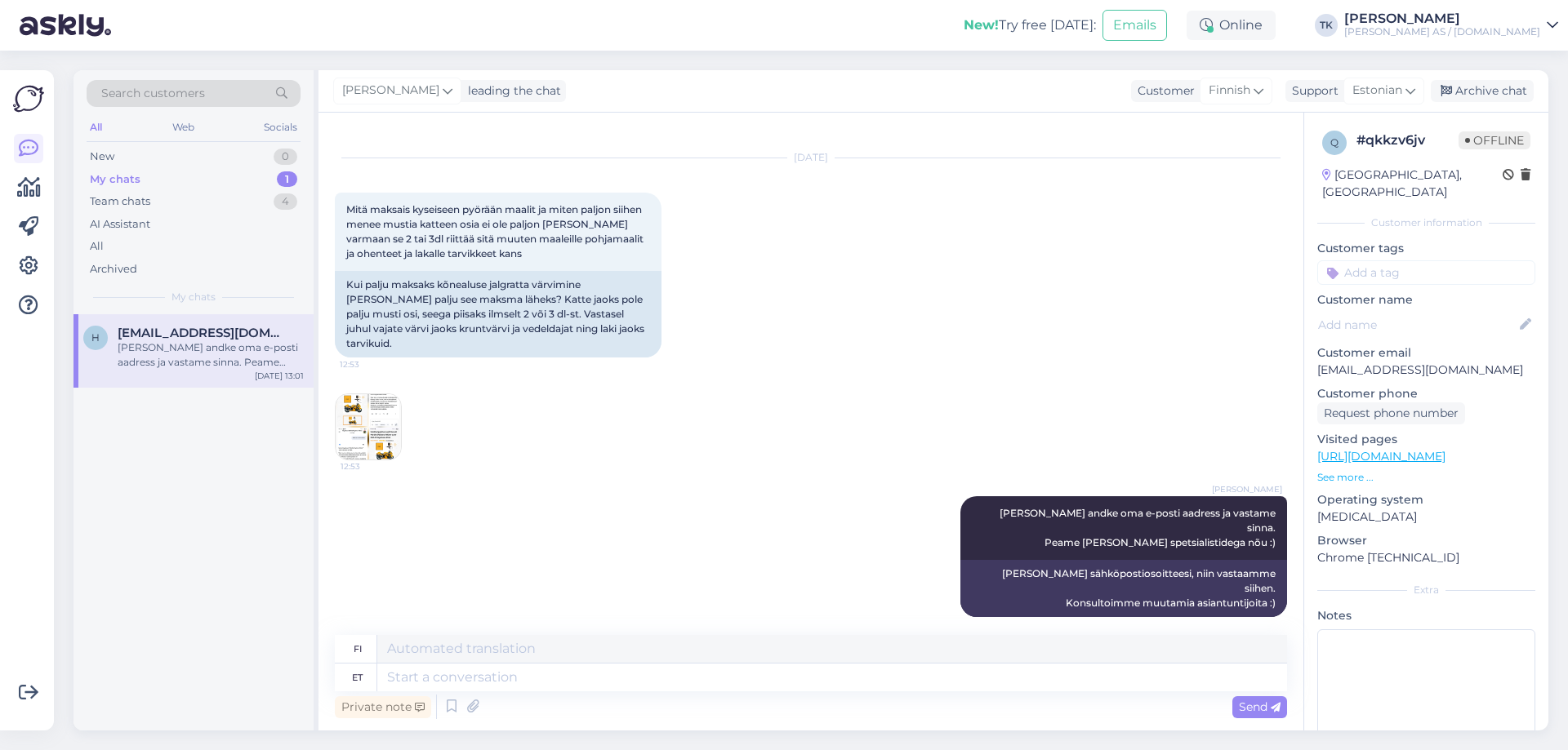
click at [372, 402] on img at bounding box center [369, 427] width 65 height 65
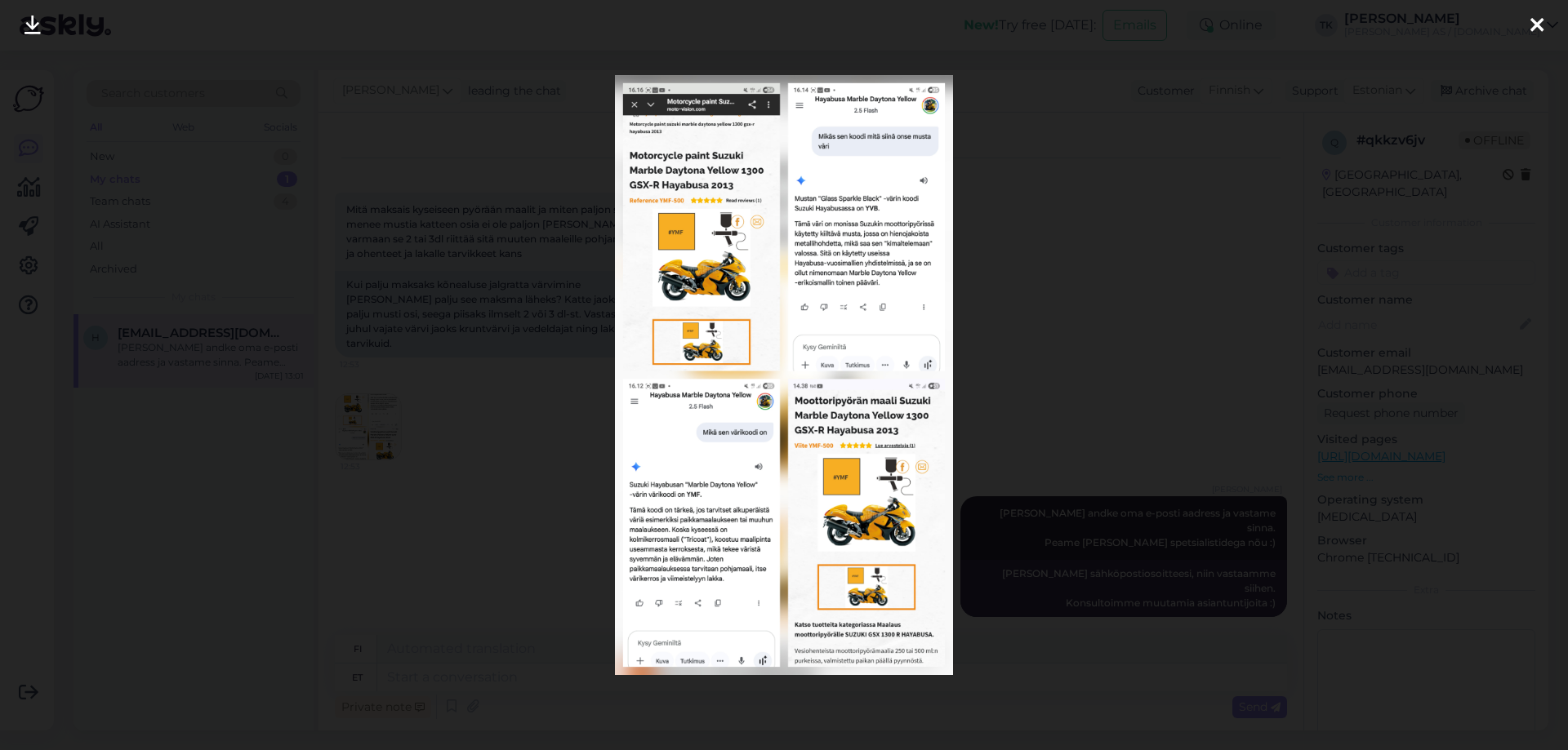
click at [34, 26] on icon at bounding box center [33, 26] width 17 height 21
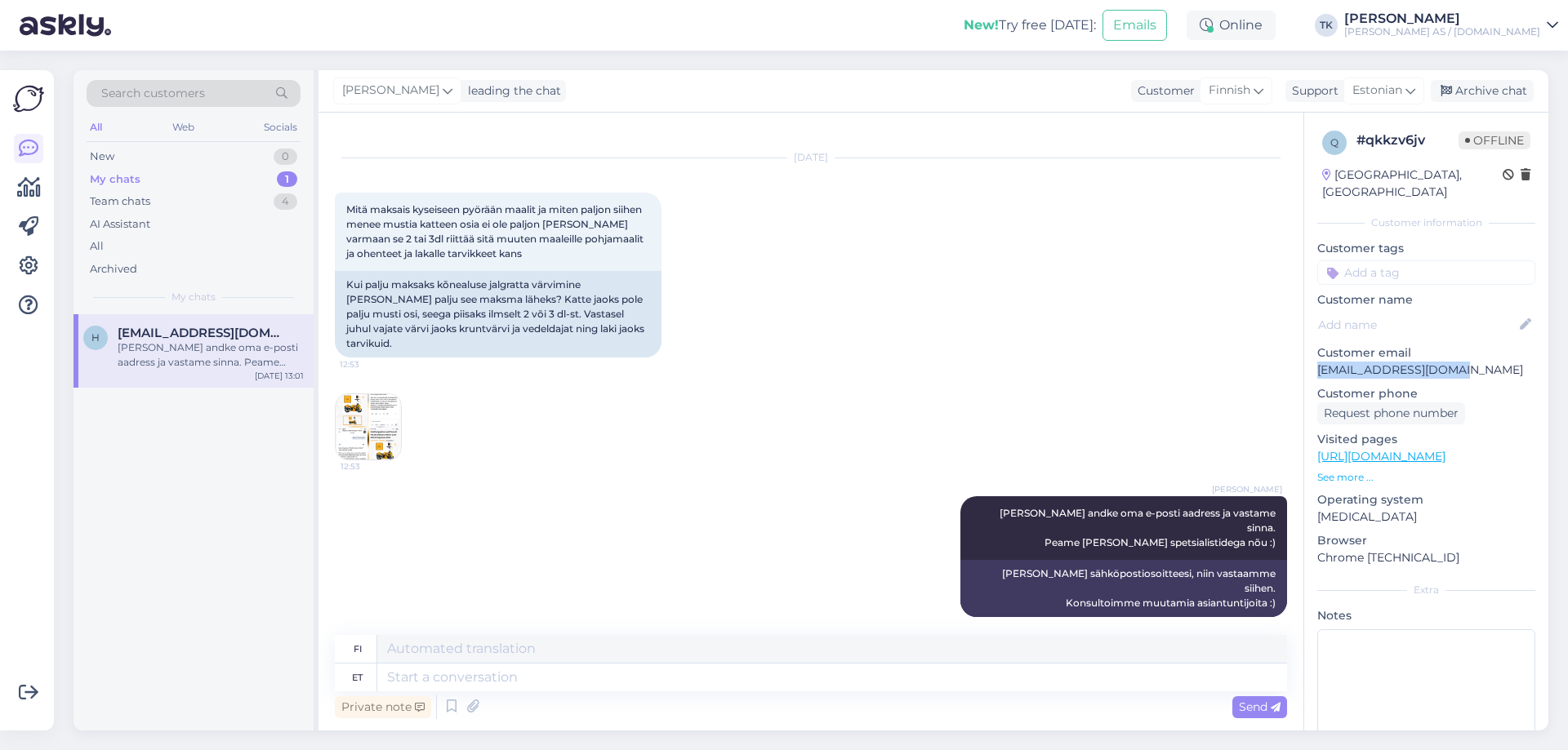
drag, startPoint x: 1459, startPoint y: 348, endPoint x: 1307, endPoint y: 350, distance: 152.0
click at [1307, 350] on div "q # qkkzv6jv Offline [GEOGRAPHIC_DATA], [GEOGRAPHIC_DATA] Customer information …" at bounding box center [1427, 457] width 245 height 688
copy p "[EMAIL_ADDRESS][DOMAIN_NAME]"
click at [369, 410] on img at bounding box center [369, 427] width 65 height 65
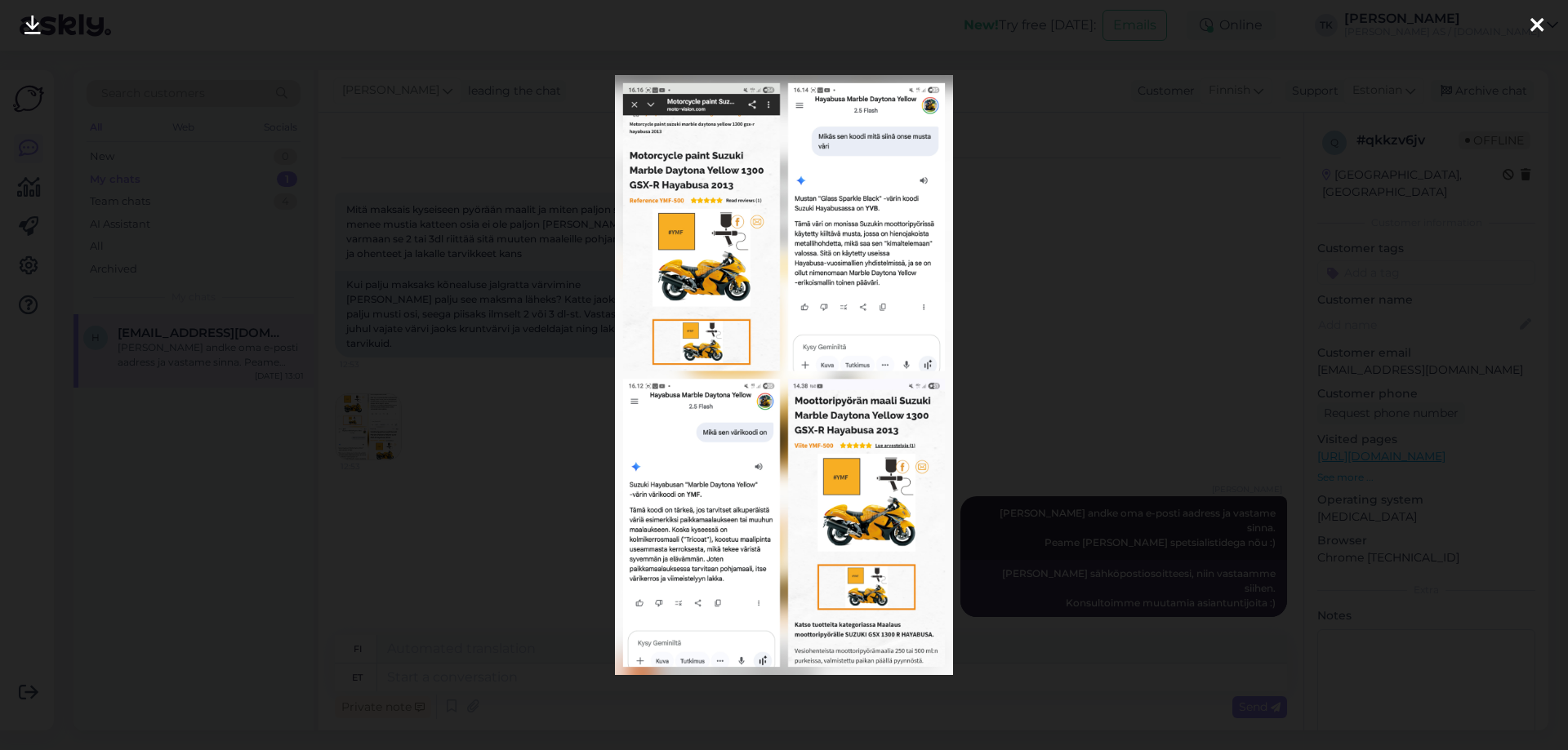
click at [1542, 19] on icon at bounding box center [1537, 26] width 13 height 21
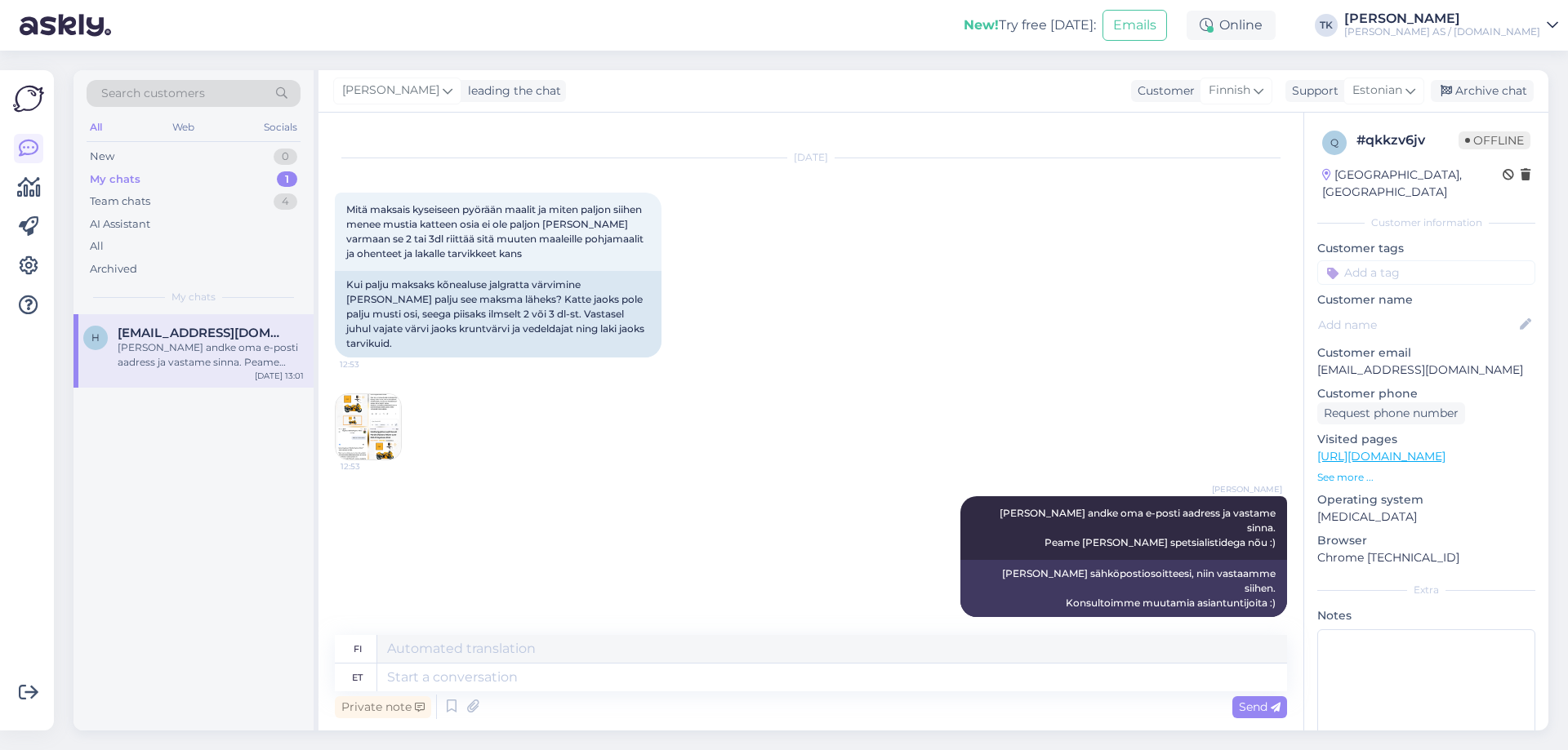
click at [354, 425] on img at bounding box center [369, 427] width 65 height 65
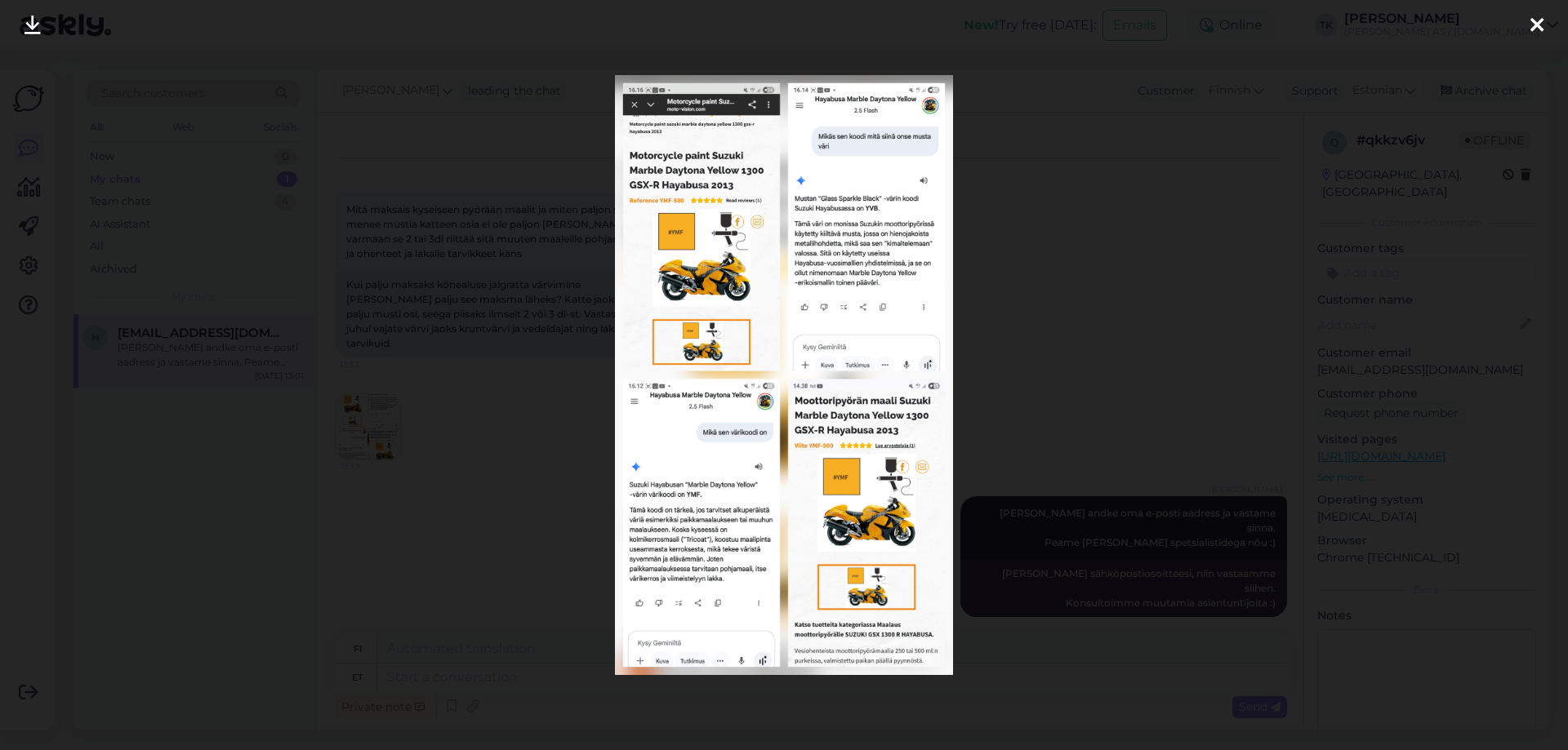
click at [803, 100] on img at bounding box center [784, 375] width 338 height 600
click at [1182, 78] on div at bounding box center [784, 375] width 1568 height 750
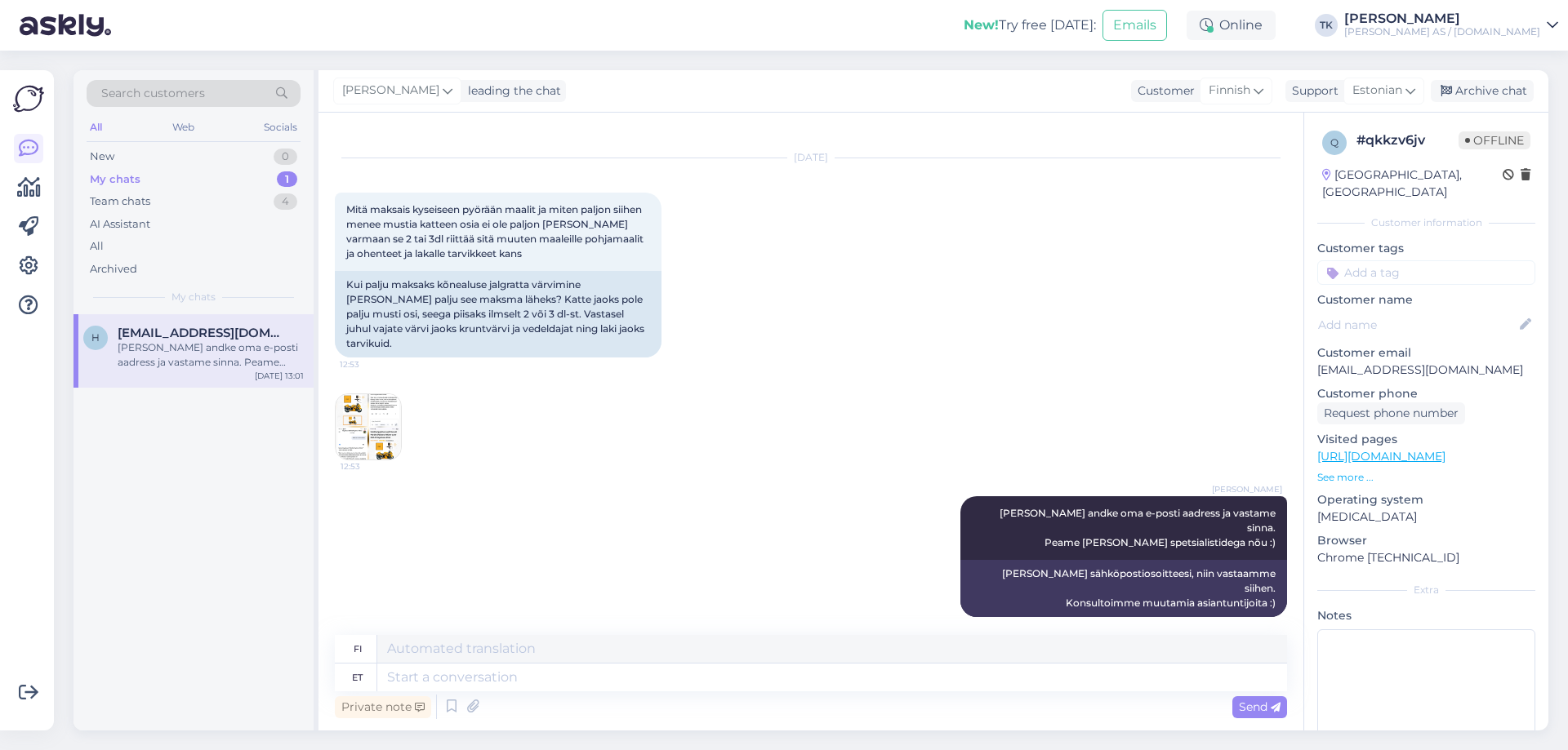
click at [667, 94] on div "[PERSON_NAME] leading the chat Customer Finnish Support Estonian Archive chat" at bounding box center [933, 91] width 1230 height 43
